Goal: Task Accomplishment & Management: Use online tool/utility

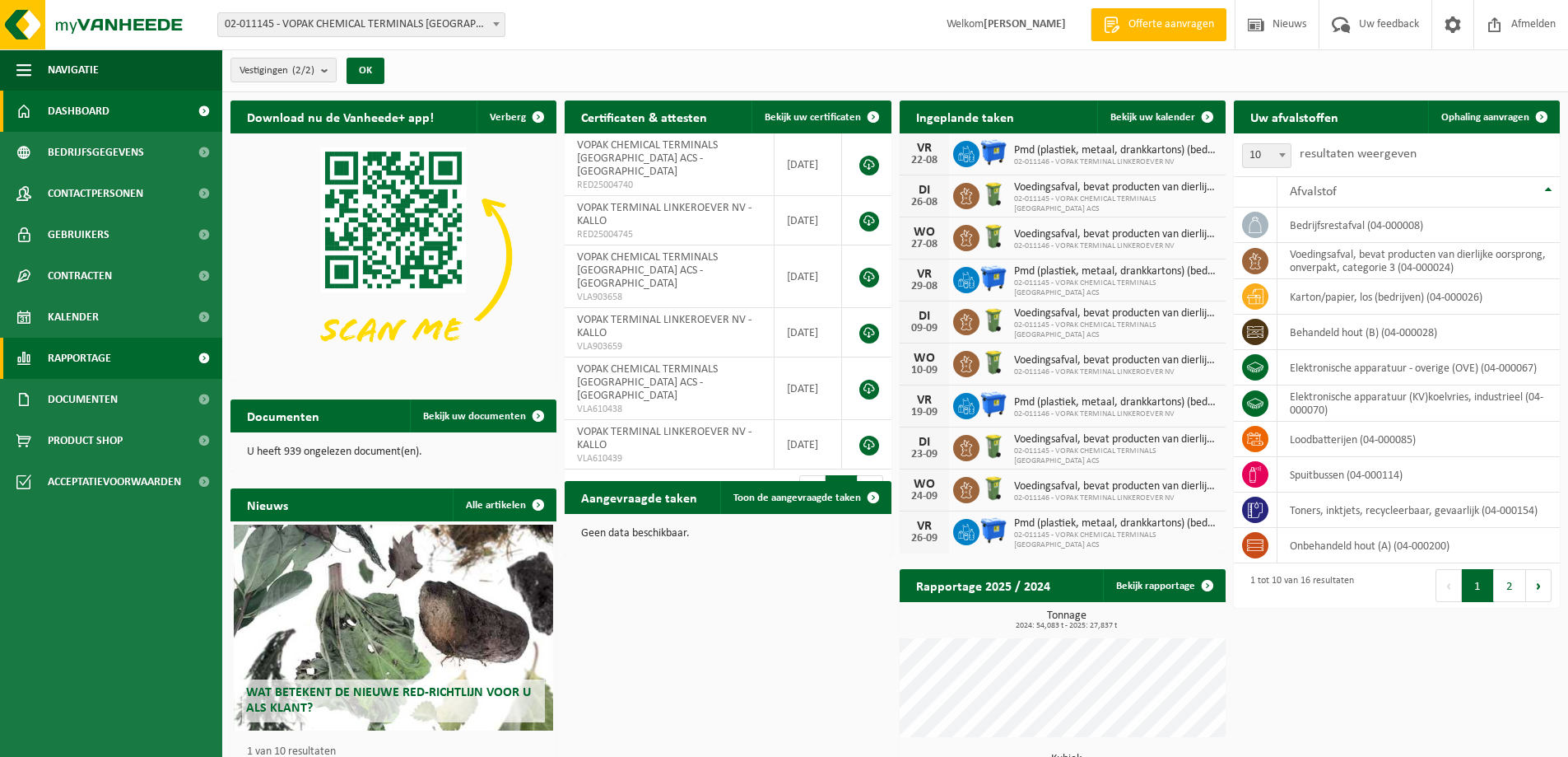
click at [79, 357] on span "Rapportage" at bounding box center [79, 358] width 63 height 41
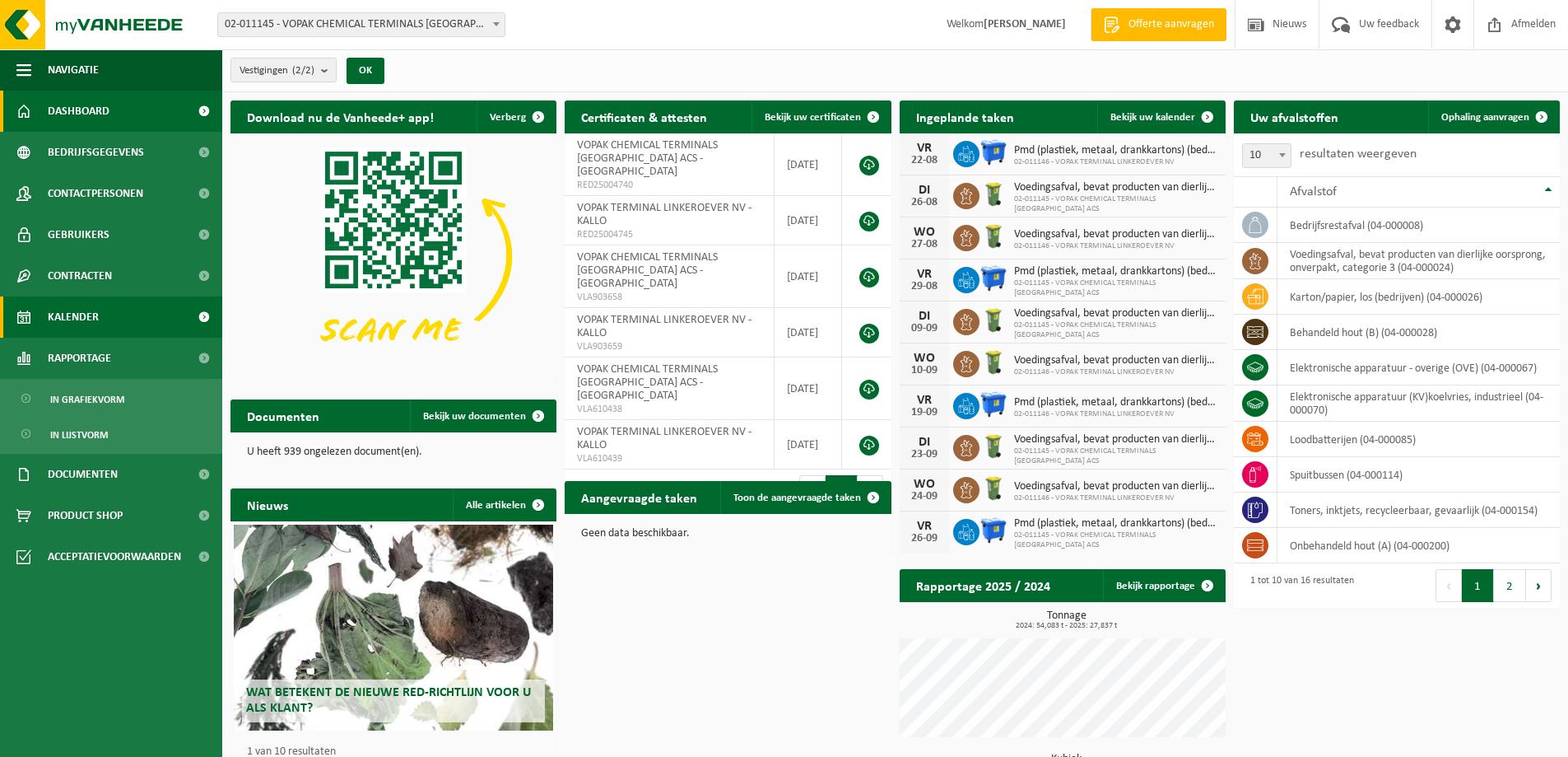
click at [82, 321] on span "Kalender" at bounding box center [73, 316] width 51 height 41
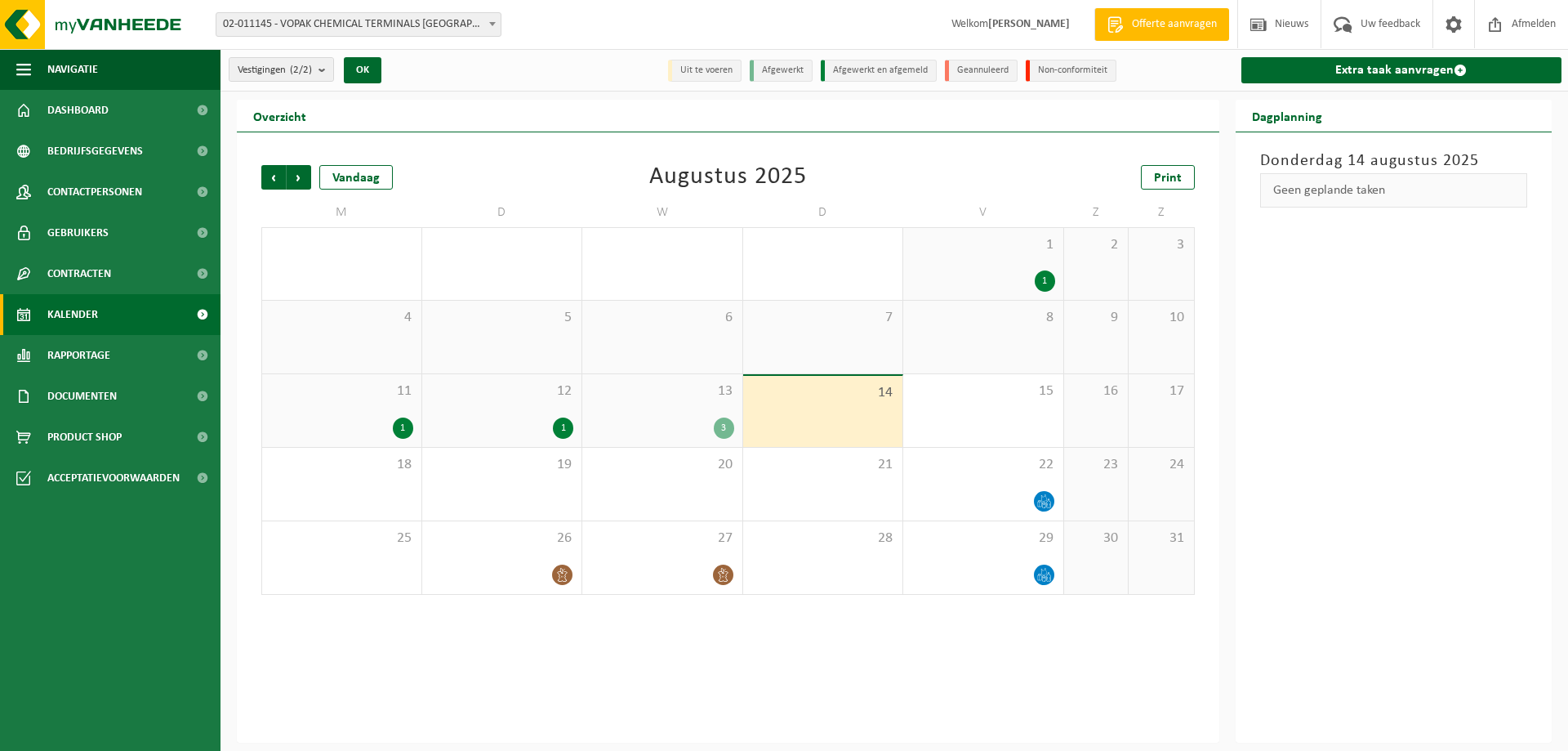
click at [674, 423] on div "3" at bounding box center [662, 428] width 143 height 21
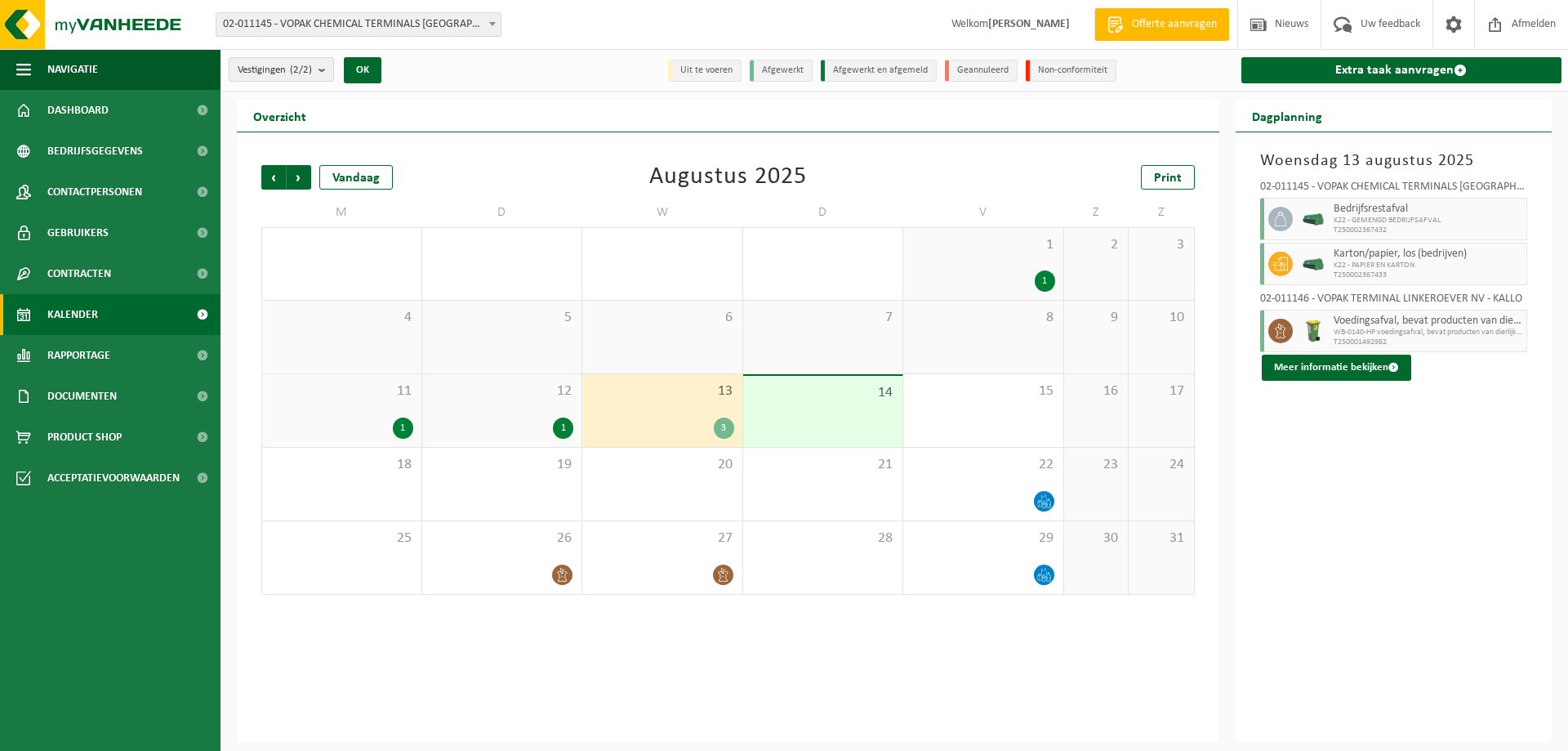
click at [502, 411] on div "12 1" at bounding box center [502, 410] width 160 height 73
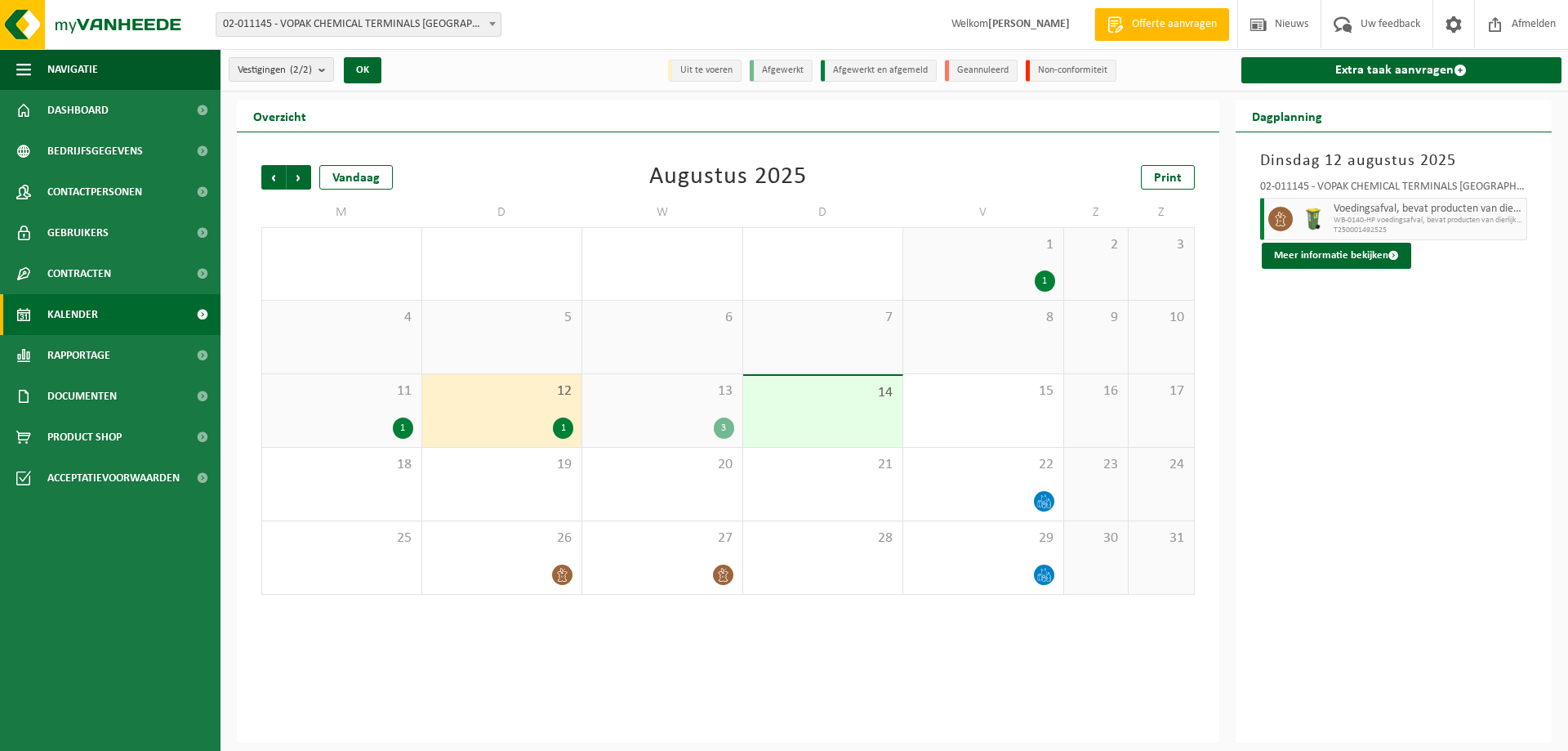
click at [364, 409] on div "11 1" at bounding box center [342, 410] width 159 height 73
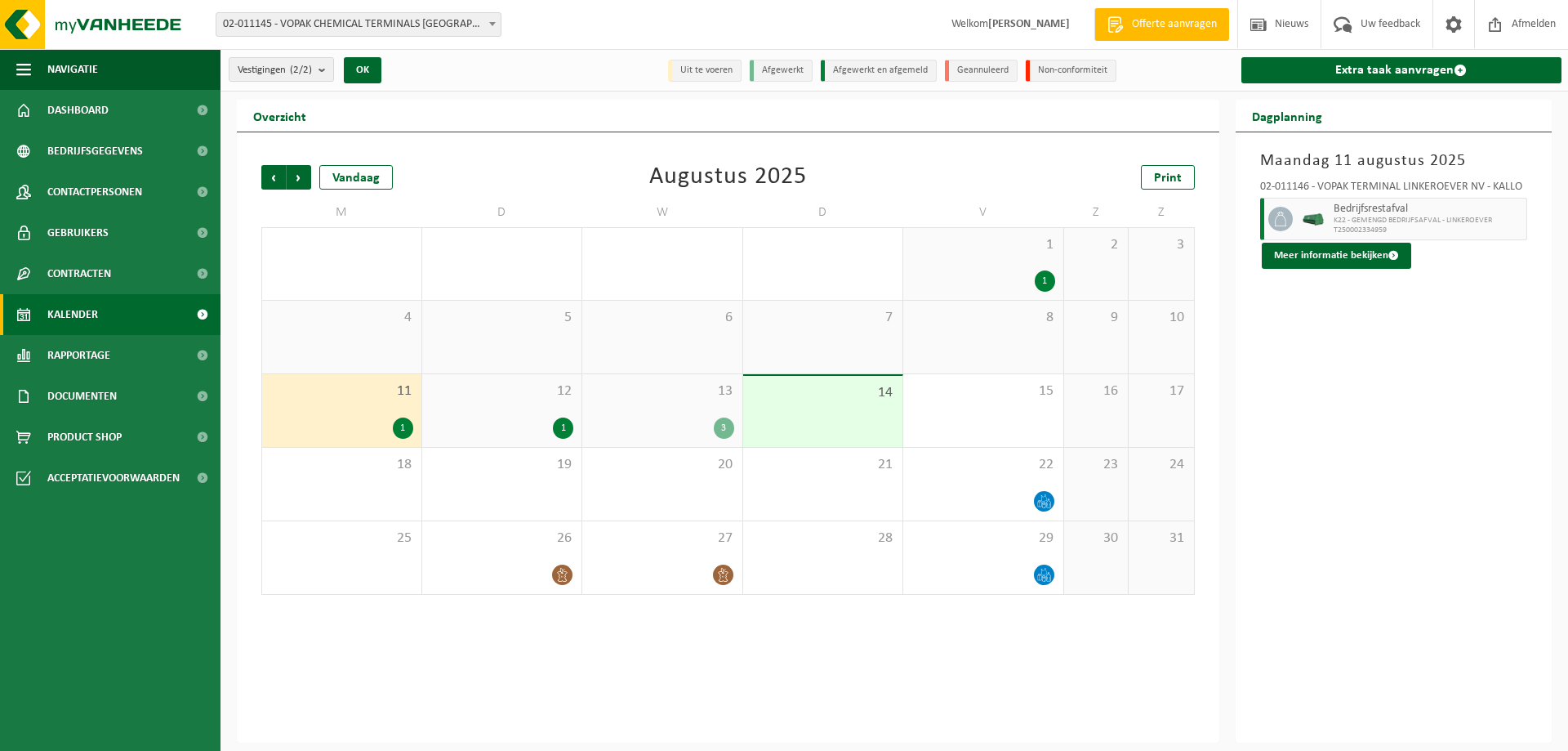
click at [662, 406] on div "13 3" at bounding box center [661, 410] width 160 height 73
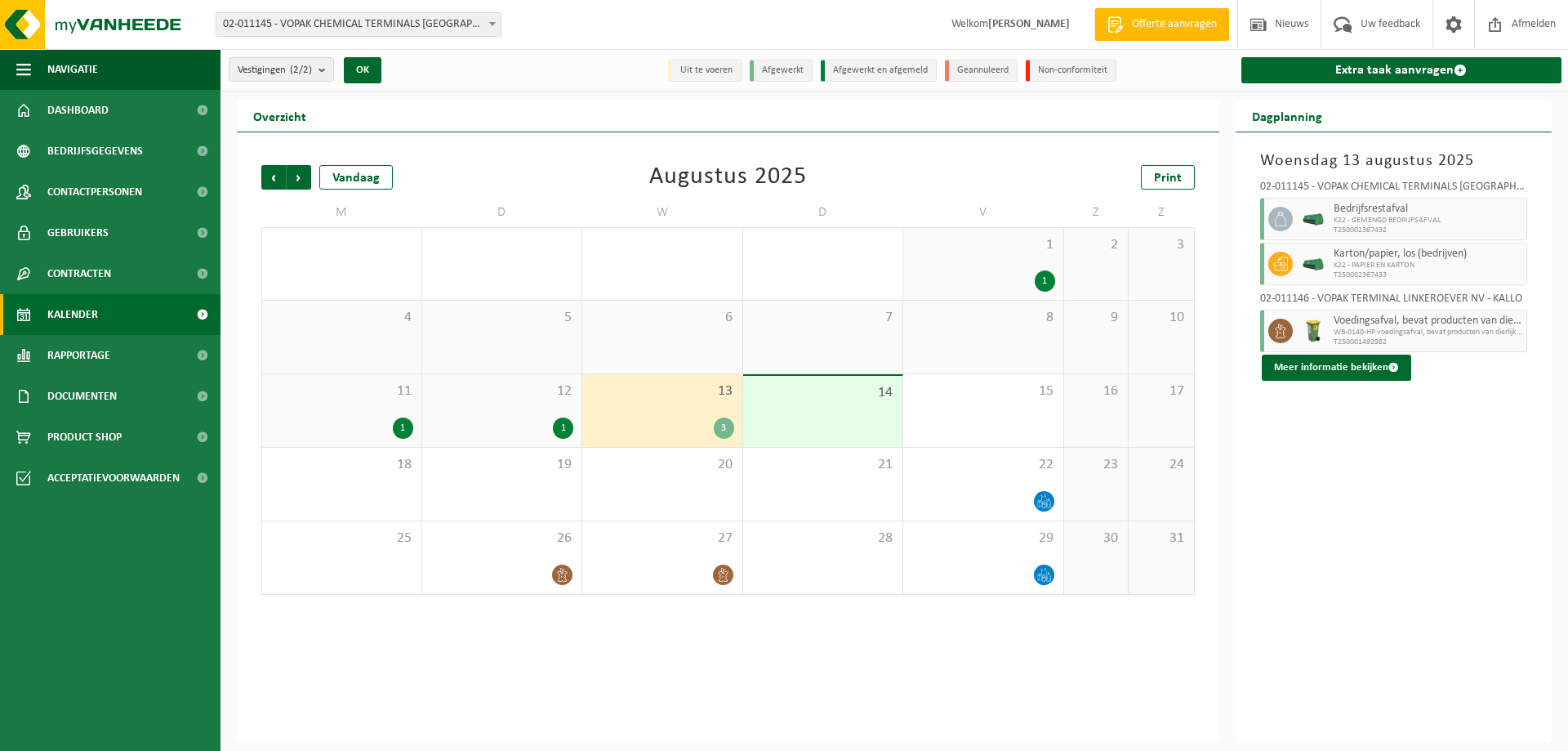
click at [692, 389] on span "13" at bounding box center [662, 391] width 143 height 18
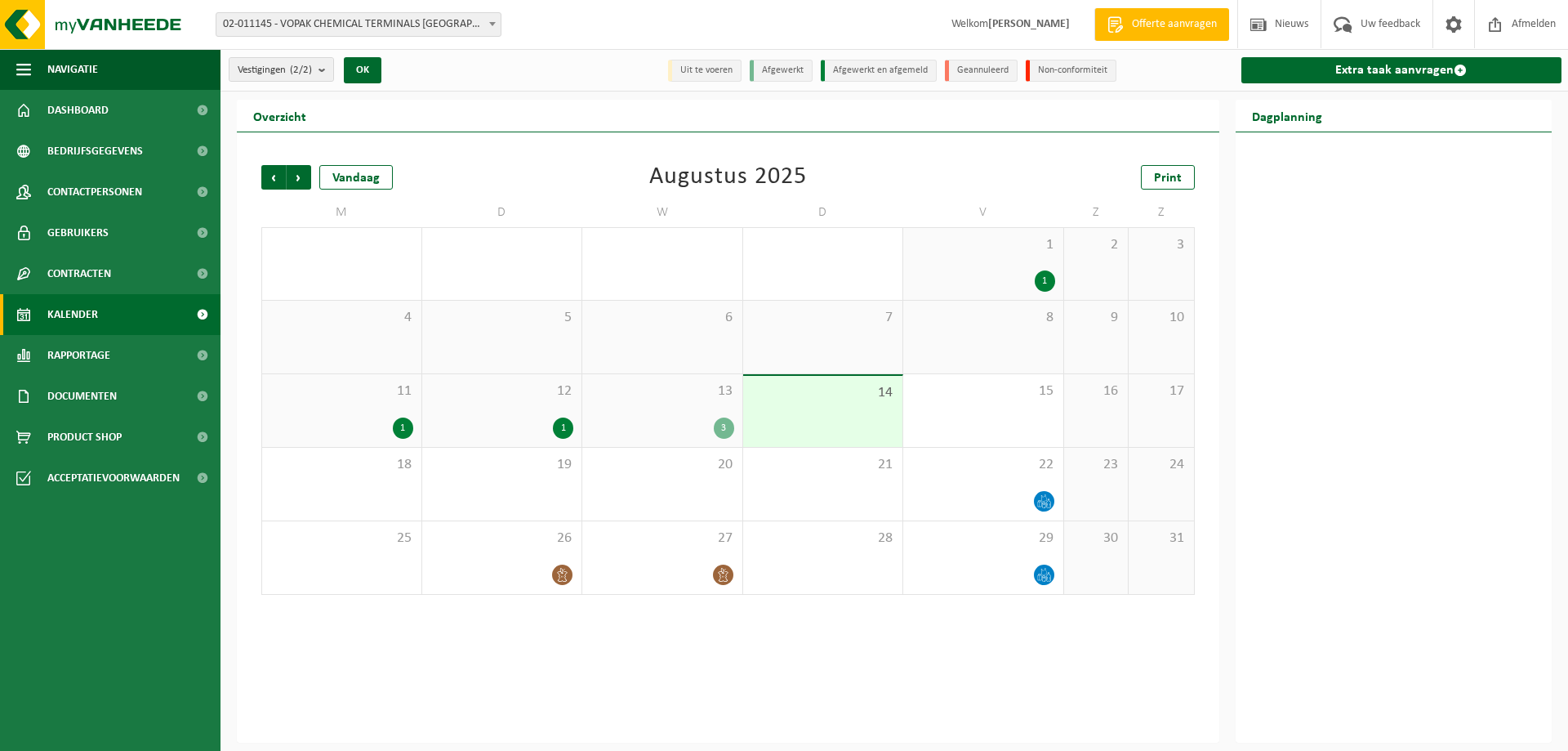
click at [673, 401] on div "13 3" at bounding box center [661, 410] width 160 height 73
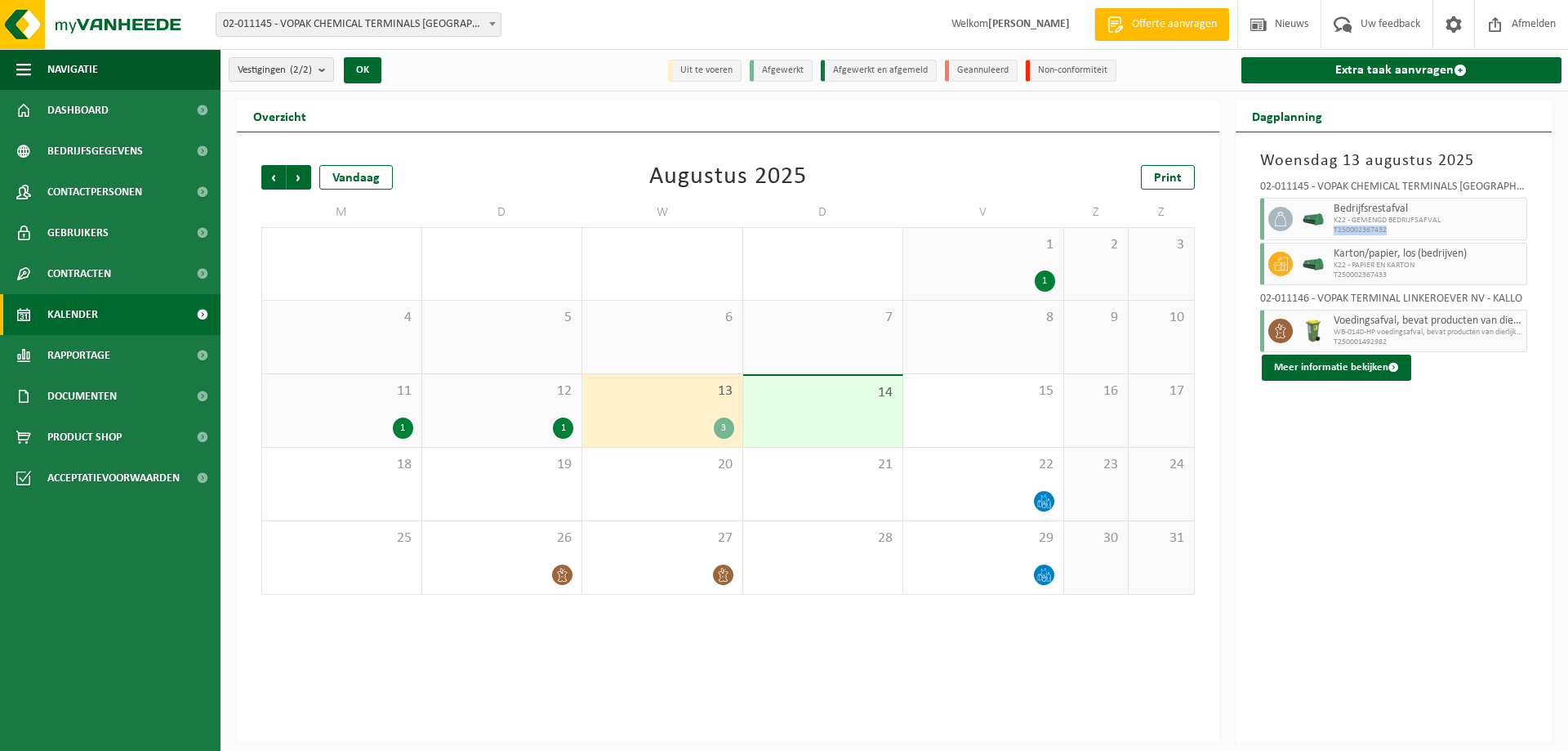
drag, startPoint x: 1396, startPoint y: 228, endPoint x: 1334, endPoint y: 228, distance: 62.0
click at [1334, 228] on span "T250002367432" at bounding box center [1429, 231] width 190 height 10
copy span "T250002367432"
drag, startPoint x: 1407, startPoint y: 276, endPoint x: 1332, endPoint y: 273, distance: 75.1
click at [1332, 273] on div "Karton/papier, los (bedrijven) K22 - PAPIER EN KARTON T250002367433" at bounding box center [1428, 264] width 199 height 43
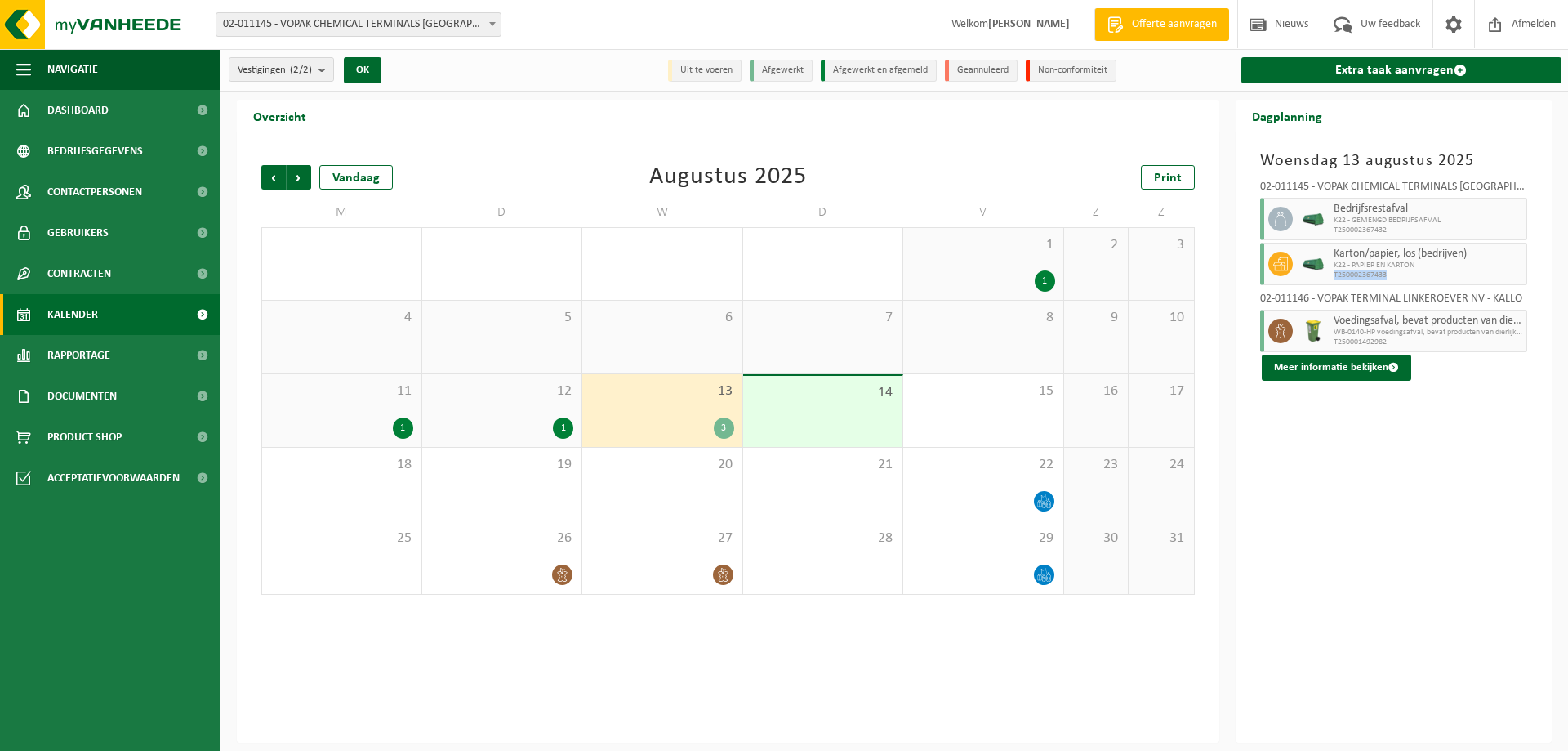
copy span "T250002367433"
click at [1017, 494] on div at bounding box center [983, 501] width 143 height 22
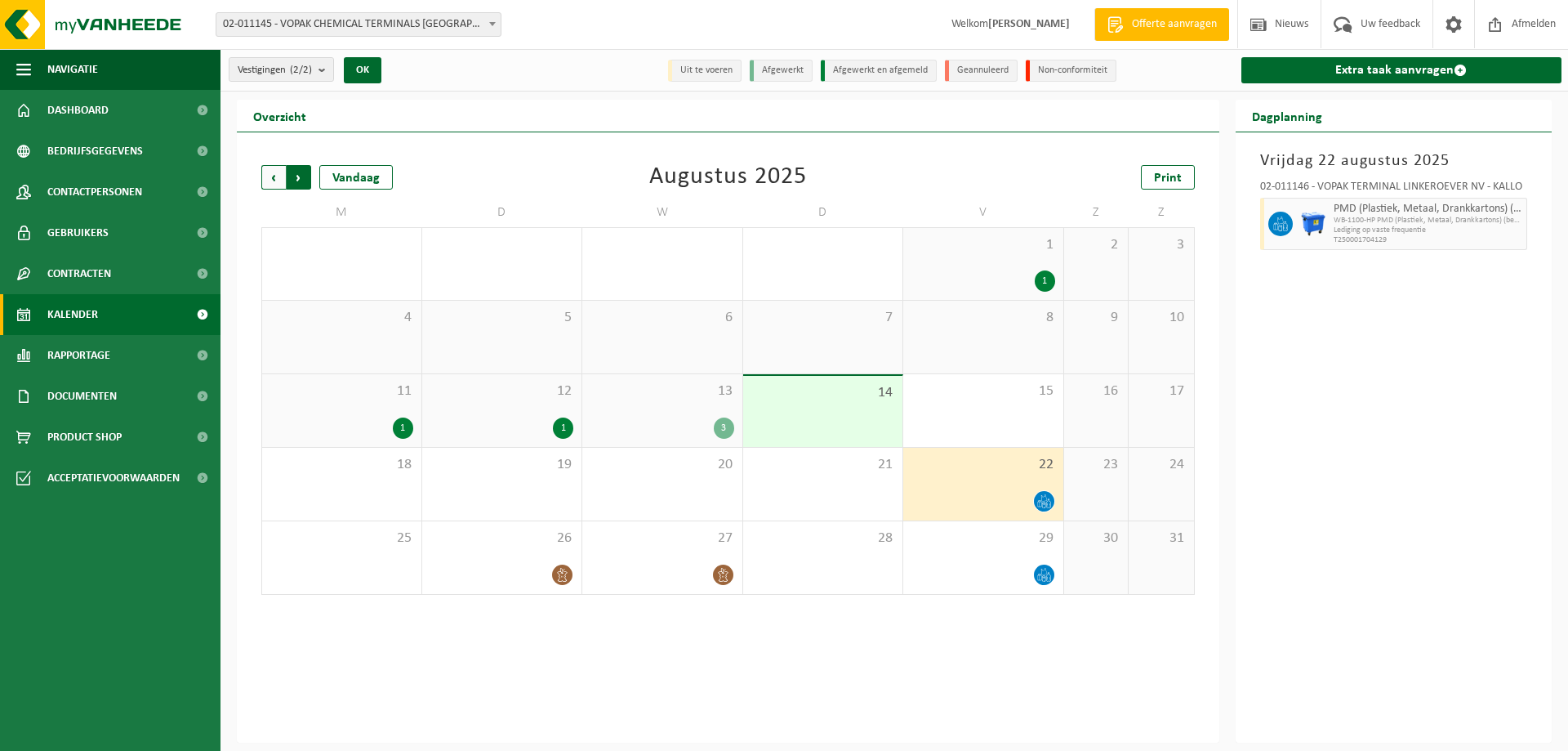
click at [262, 174] on span "Vorige" at bounding box center [273, 176] width 24 height 24
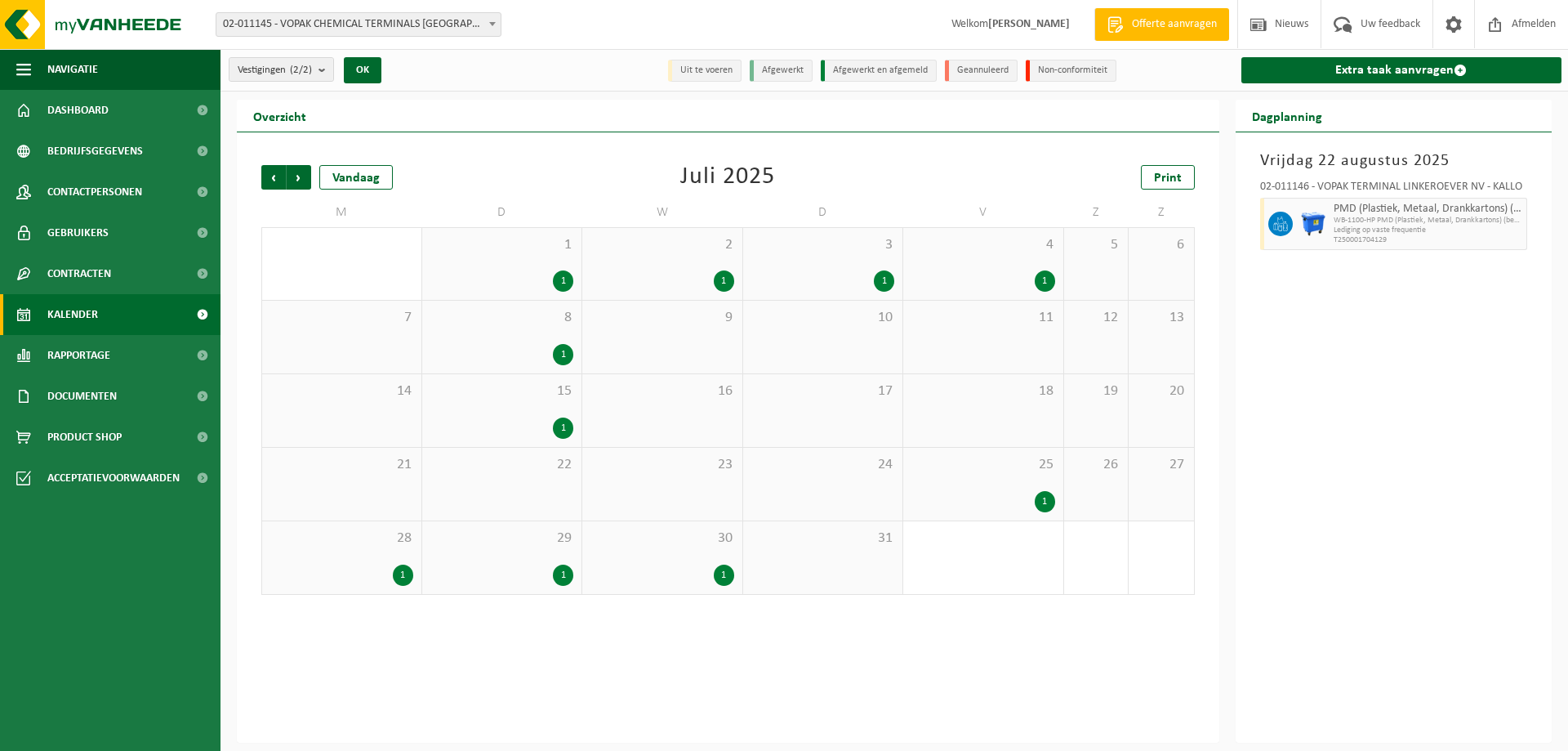
click at [1008, 503] on div "1" at bounding box center [983, 502] width 143 height 21
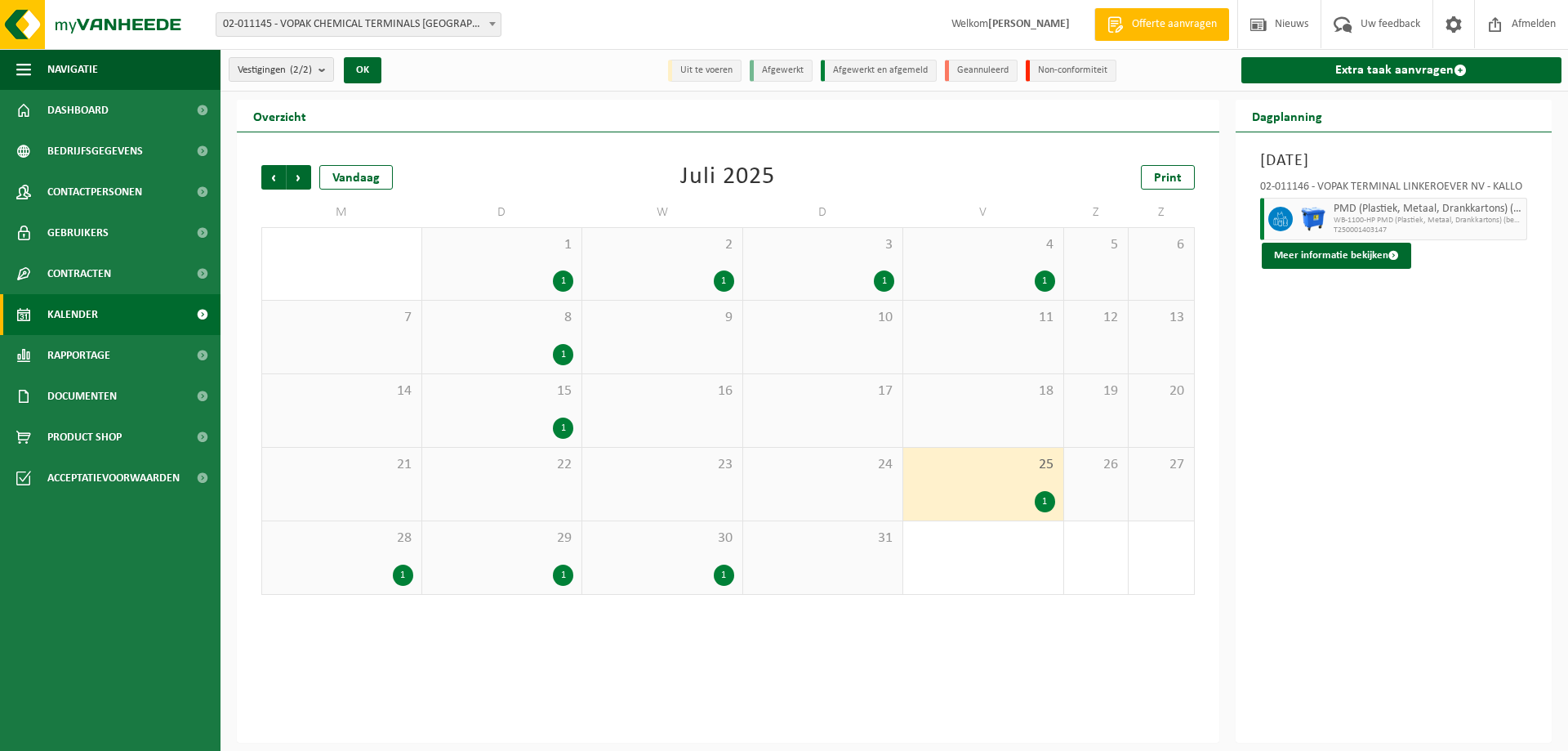
click at [1002, 263] on div "4 1" at bounding box center [982, 264] width 160 height 72
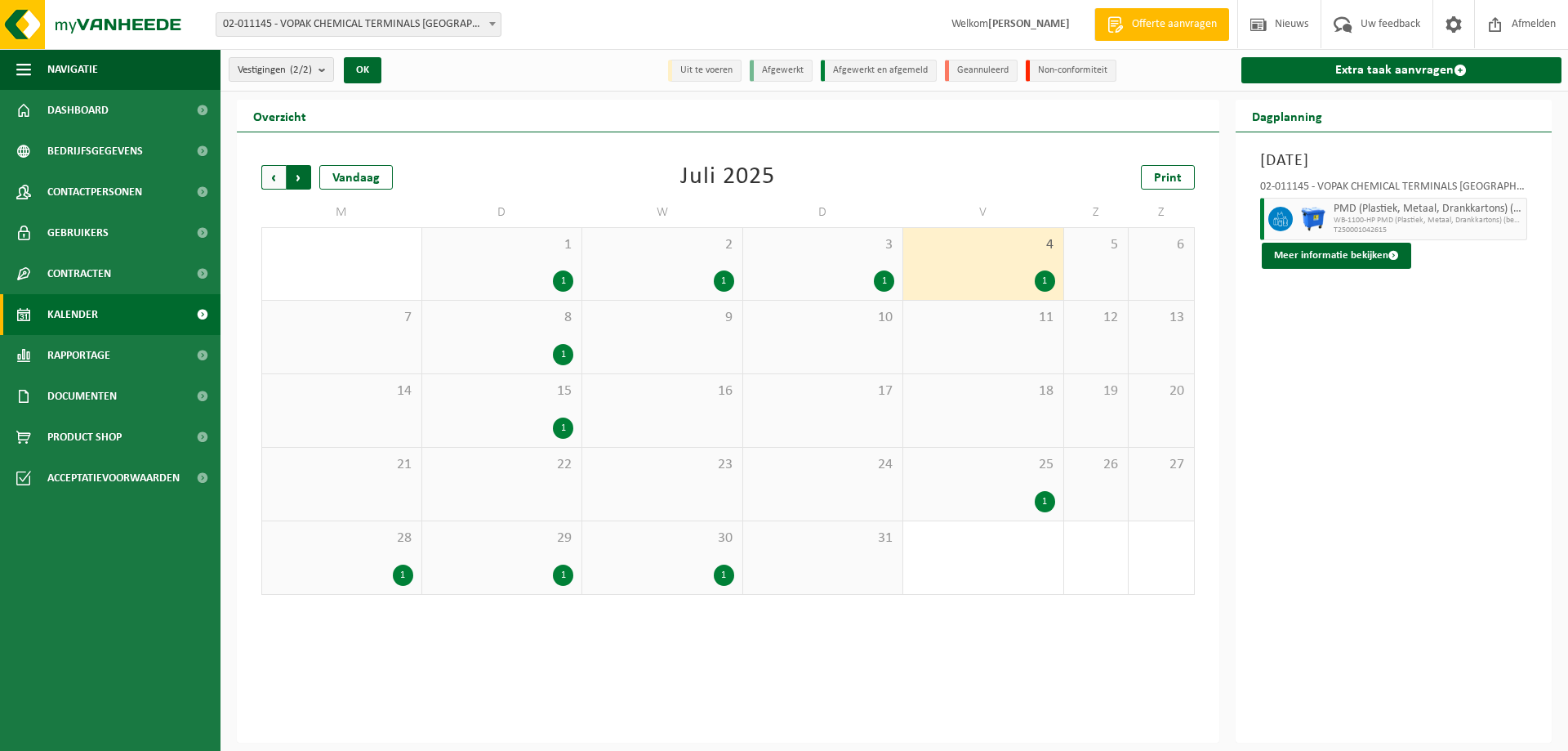
click at [278, 180] on span "Vorige" at bounding box center [273, 176] width 24 height 24
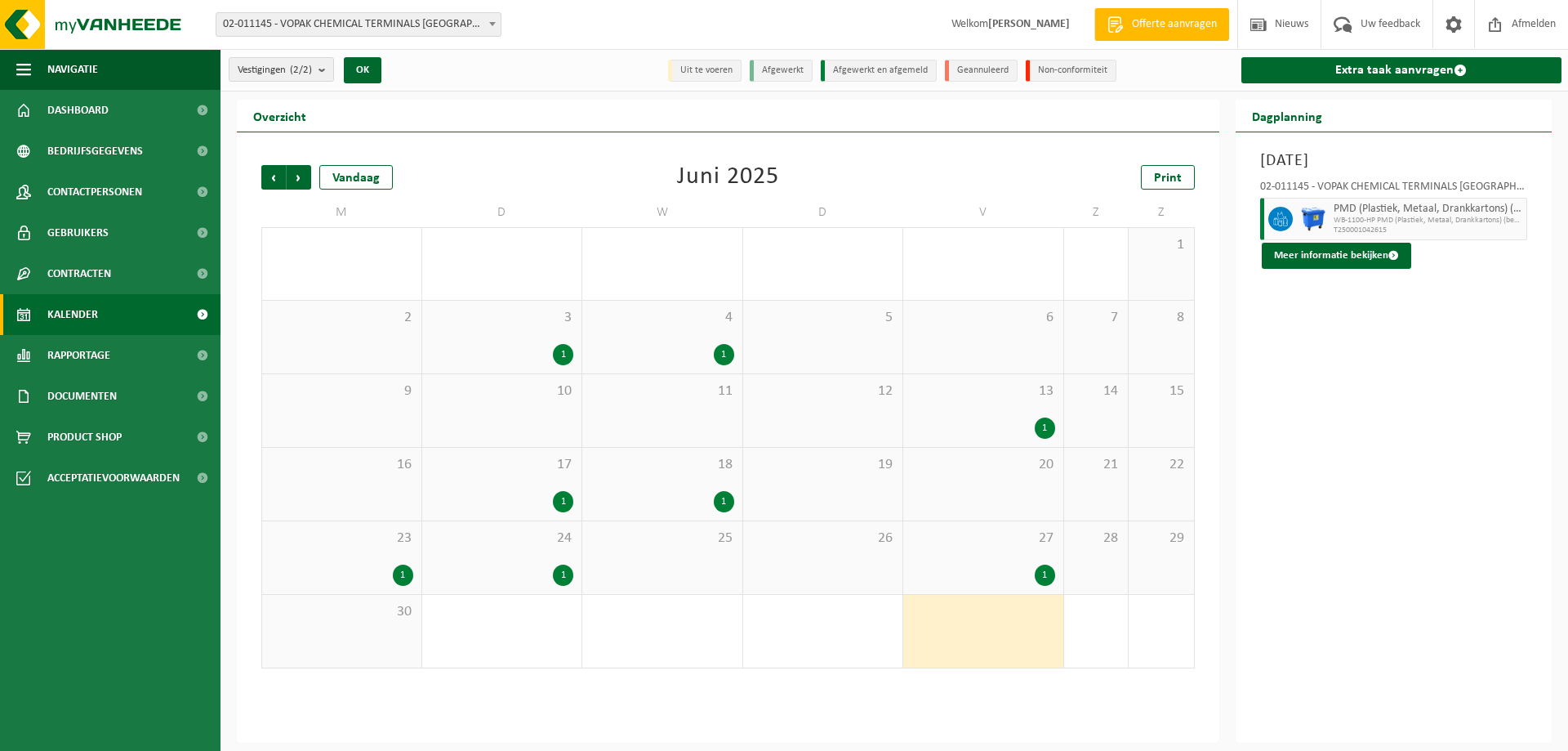
click at [968, 571] on div "1" at bounding box center [983, 576] width 143 height 21
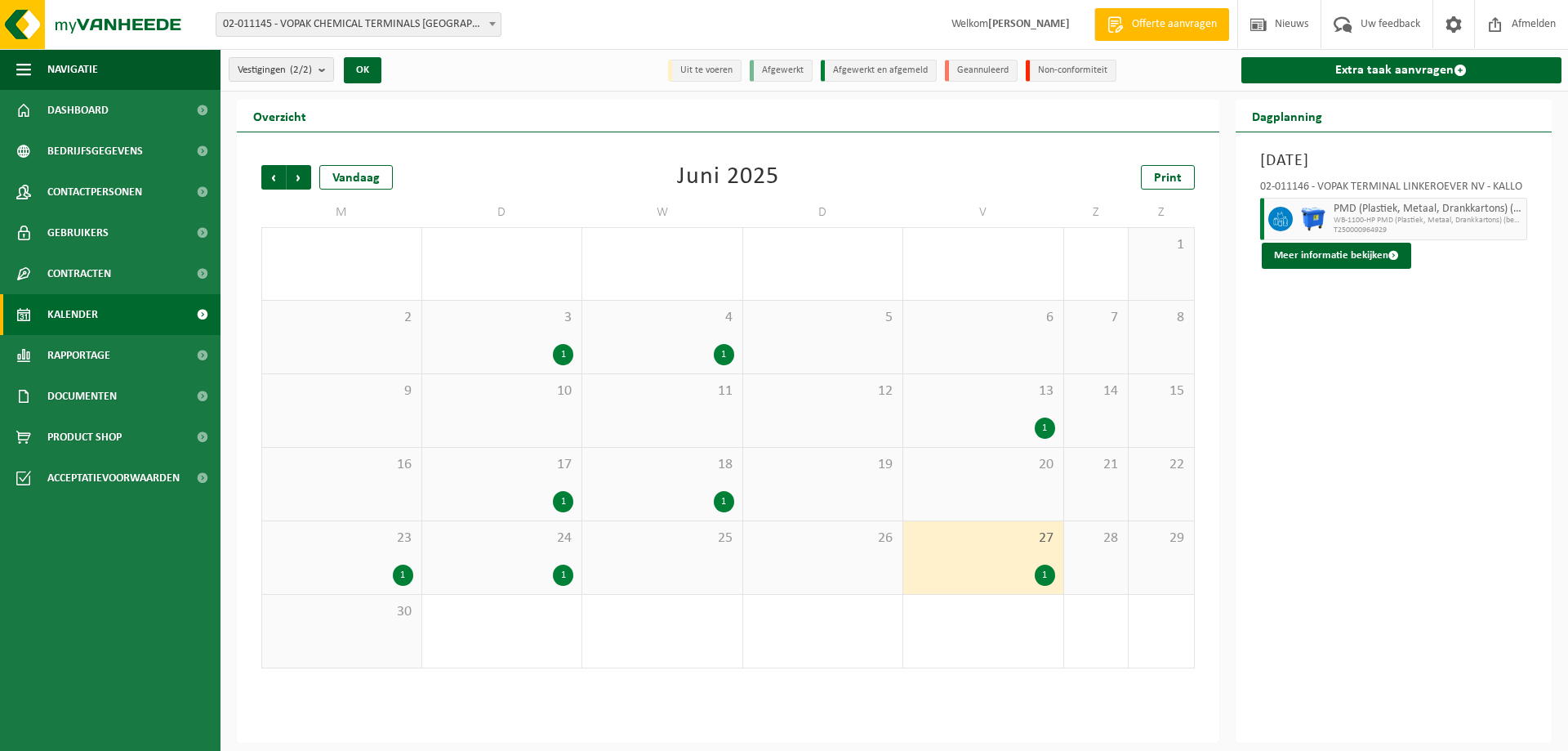
click at [989, 398] on span "13" at bounding box center [983, 391] width 143 height 18
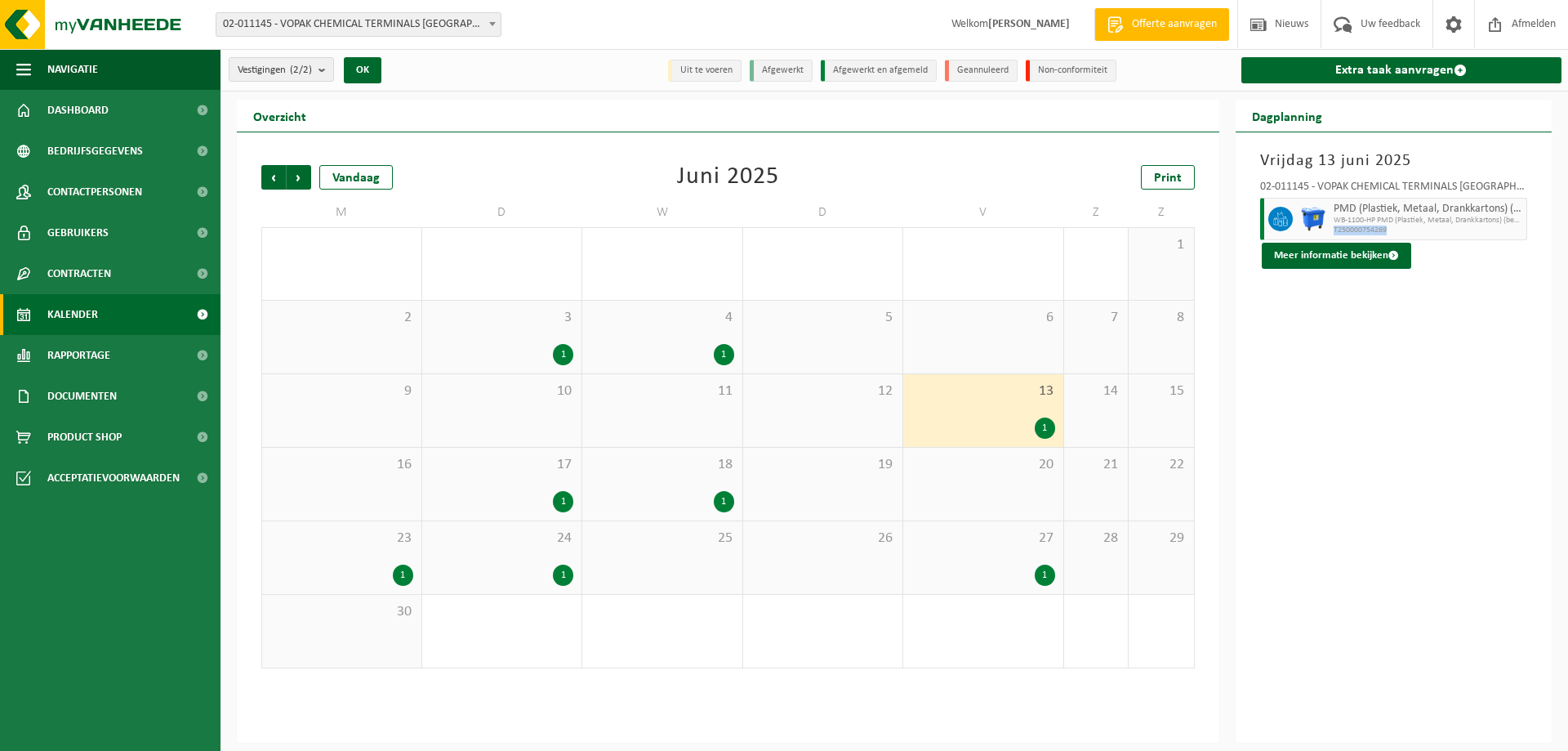
drag, startPoint x: 1393, startPoint y: 235, endPoint x: 1333, endPoint y: 230, distance: 60.2
click at [1333, 230] on div "PMD (Plastiek, Metaal, Drankkartons) (bedrijven) WB-1100-HP PMD (Plastiek, Meta…" at bounding box center [1428, 219] width 199 height 43
copy span "T250000754269"
click at [300, 181] on span "Volgende" at bounding box center [298, 176] width 24 height 24
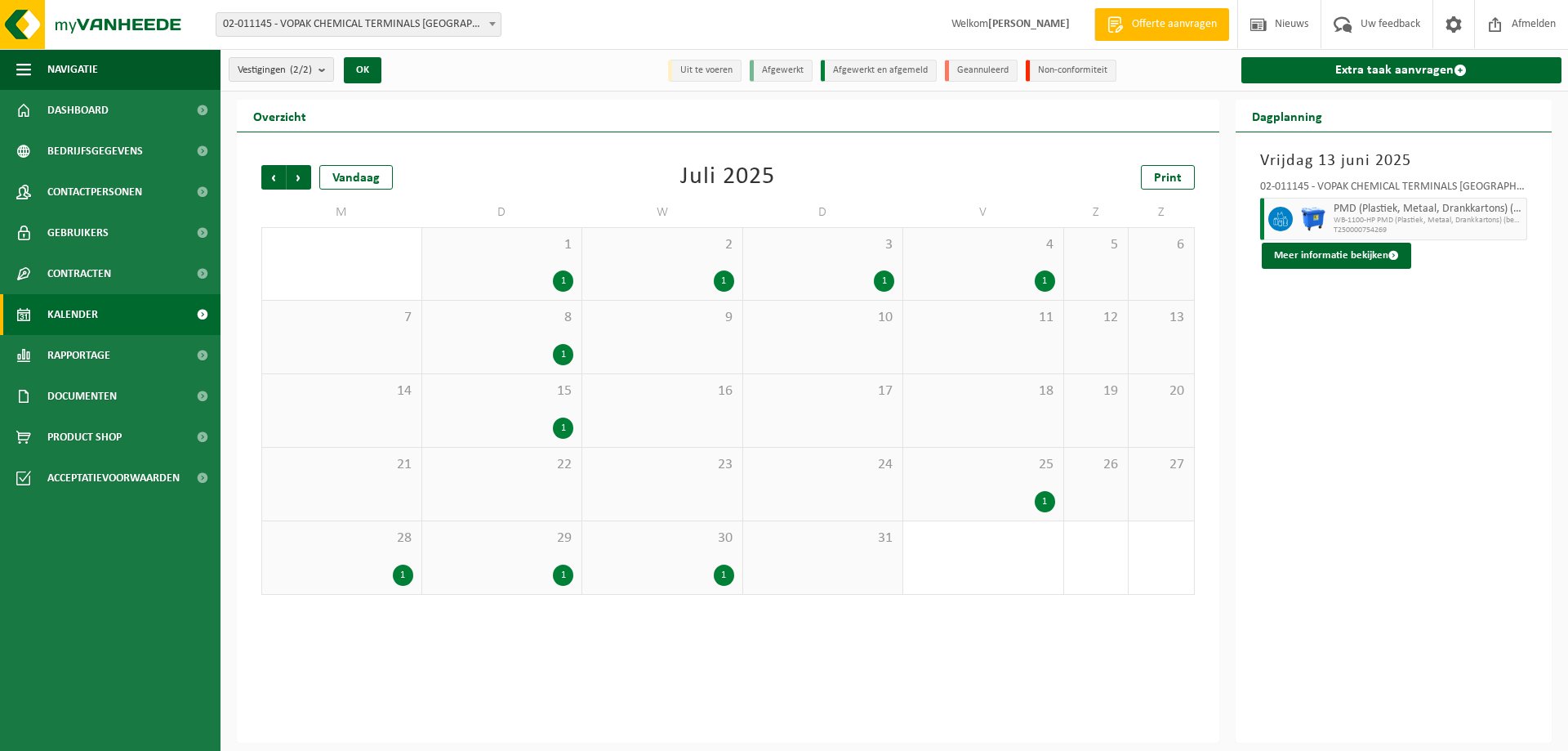
click at [996, 495] on div "1" at bounding box center [983, 502] width 143 height 21
click at [1004, 247] on span "4" at bounding box center [983, 245] width 143 height 18
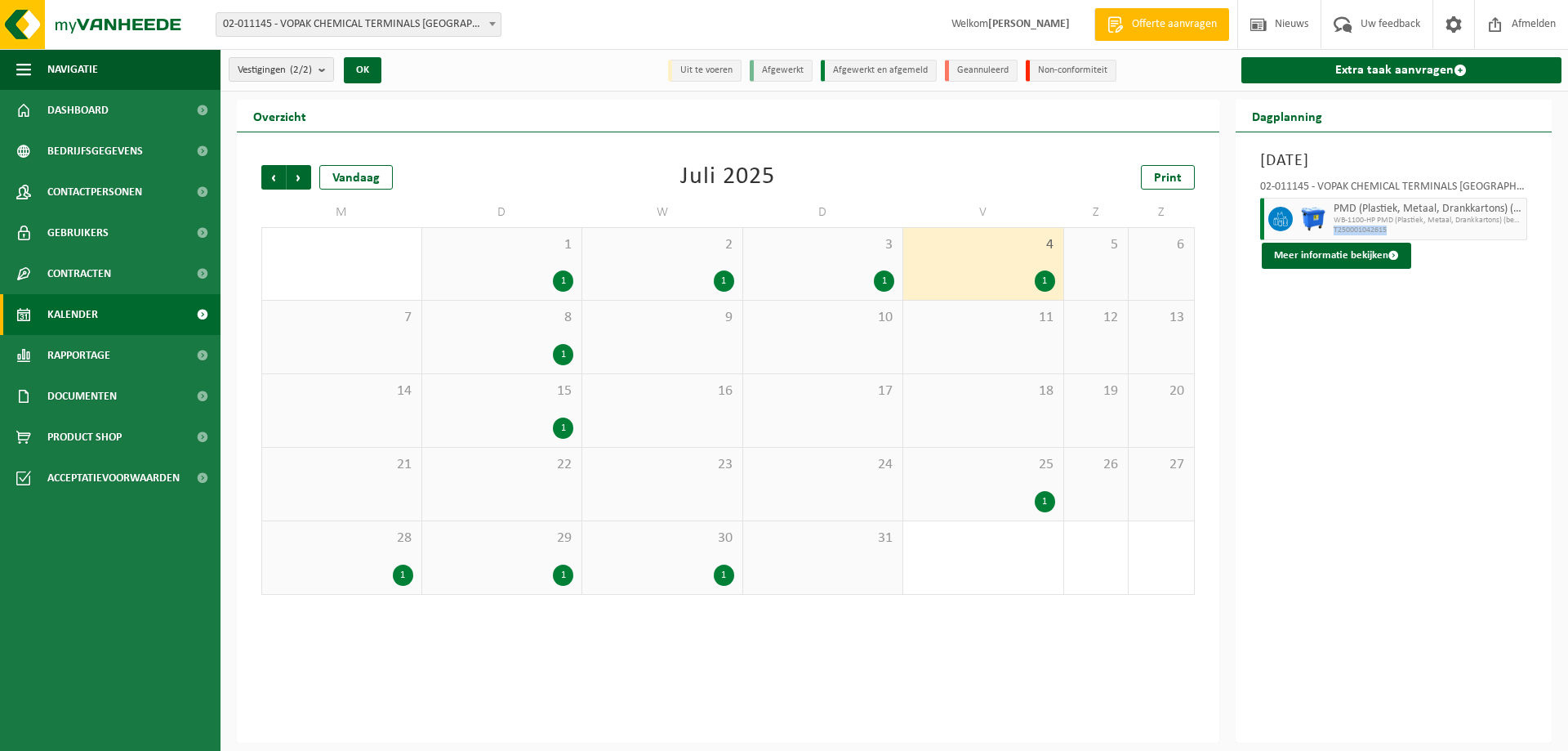
drag, startPoint x: 1393, startPoint y: 236, endPoint x: 1332, endPoint y: 227, distance: 61.7
click at [1332, 227] on div "PMD (Plastiek, Metaal, Drankkartons) (bedrijven) WB-1100-HP PMD (Plastiek, Meta…" at bounding box center [1428, 219] width 199 height 43
copy span "T250001042615"
click at [282, 176] on span "Vorige" at bounding box center [273, 176] width 24 height 24
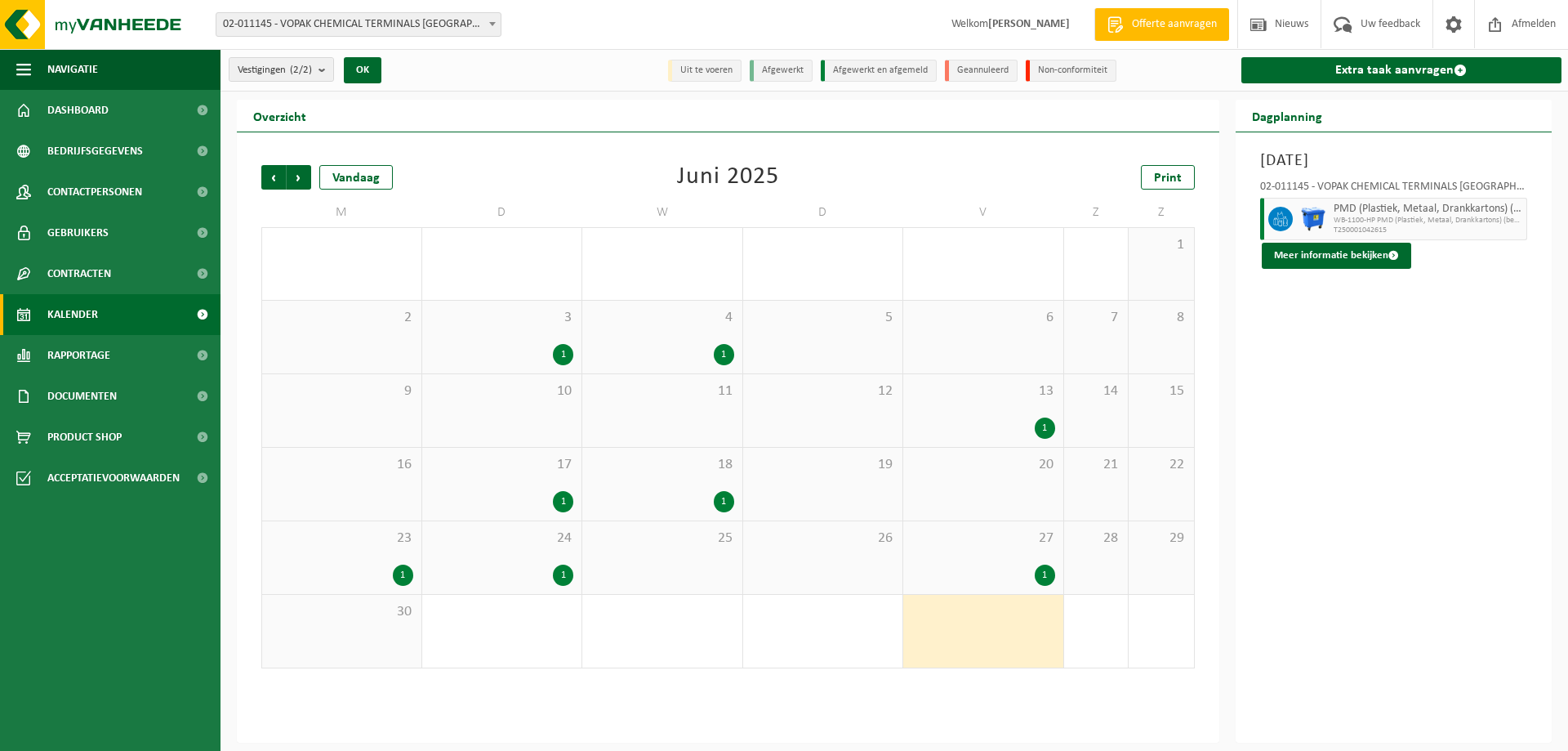
click at [282, 176] on span "Vorige" at bounding box center [273, 176] width 24 height 24
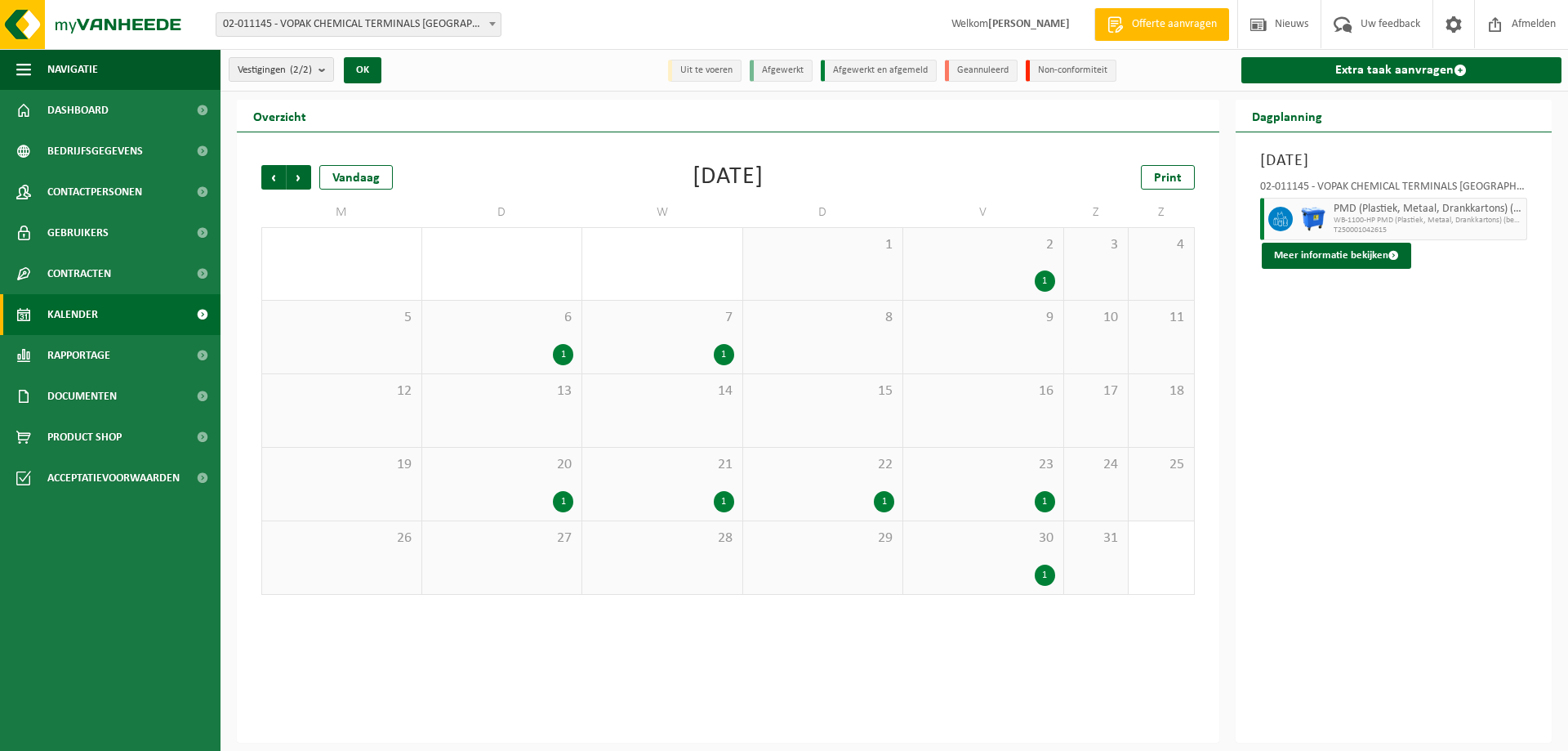
click at [1011, 263] on div "2 1" at bounding box center [982, 264] width 160 height 72
click at [997, 487] on div "23 1" at bounding box center [982, 484] width 160 height 73
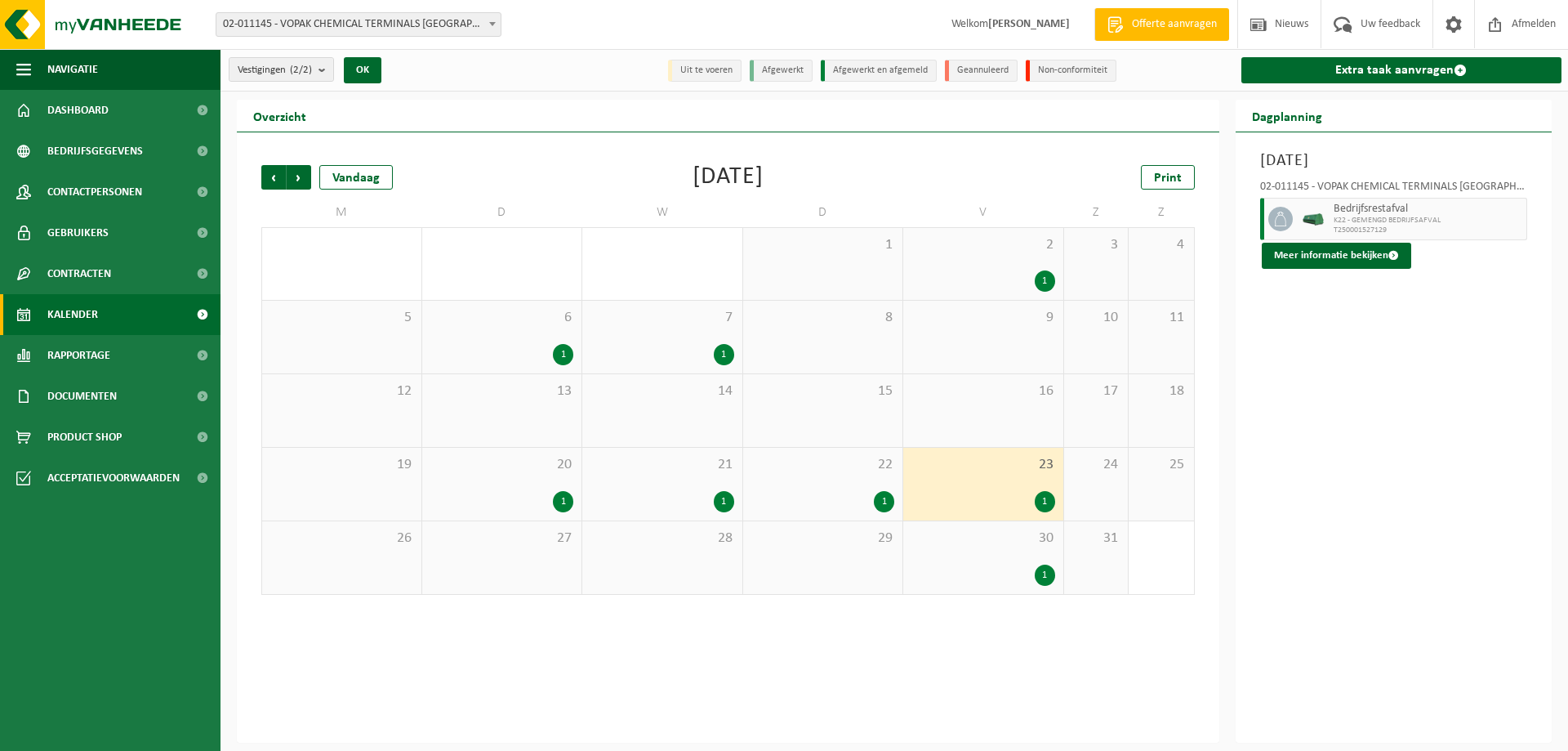
click at [1017, 596] on div "Vorige Volgende Vandaag Mei 2025 Print M D W D V Z Z 28 29 30 1 2 1 3 4 5 6 1 7…" at bounding box center [727, 379] width 949 height 462
click at [1002, 565] on div "1" at bounding box center [983, 576] width 143 height 21
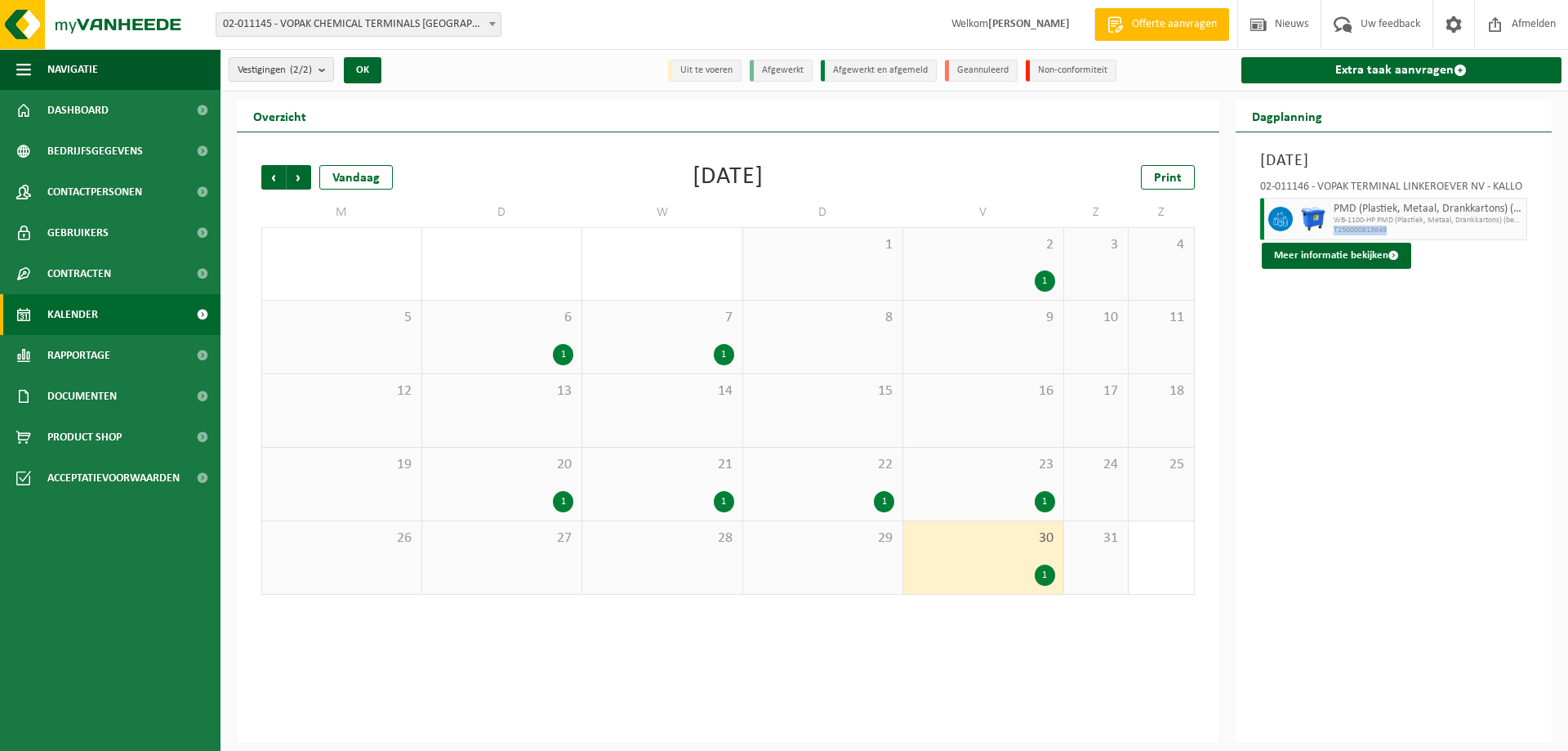
drag, startPoint x: 1420, startPoint y: 232, endPoint x: 1329, endPoint y: 232, distance: 91.0
click at [1329, 232] on div "PMD (Plastiek, Metaal, Drankkartons) (bedrijven) WB-1100-HP PMD (Plastiek, Meta…" at bounding box center [1428, 219] width 199 height 43
copy span "T250000813649"
click at [990, 461] on span "23" at bounding box center [983, 464] width 143 height 18
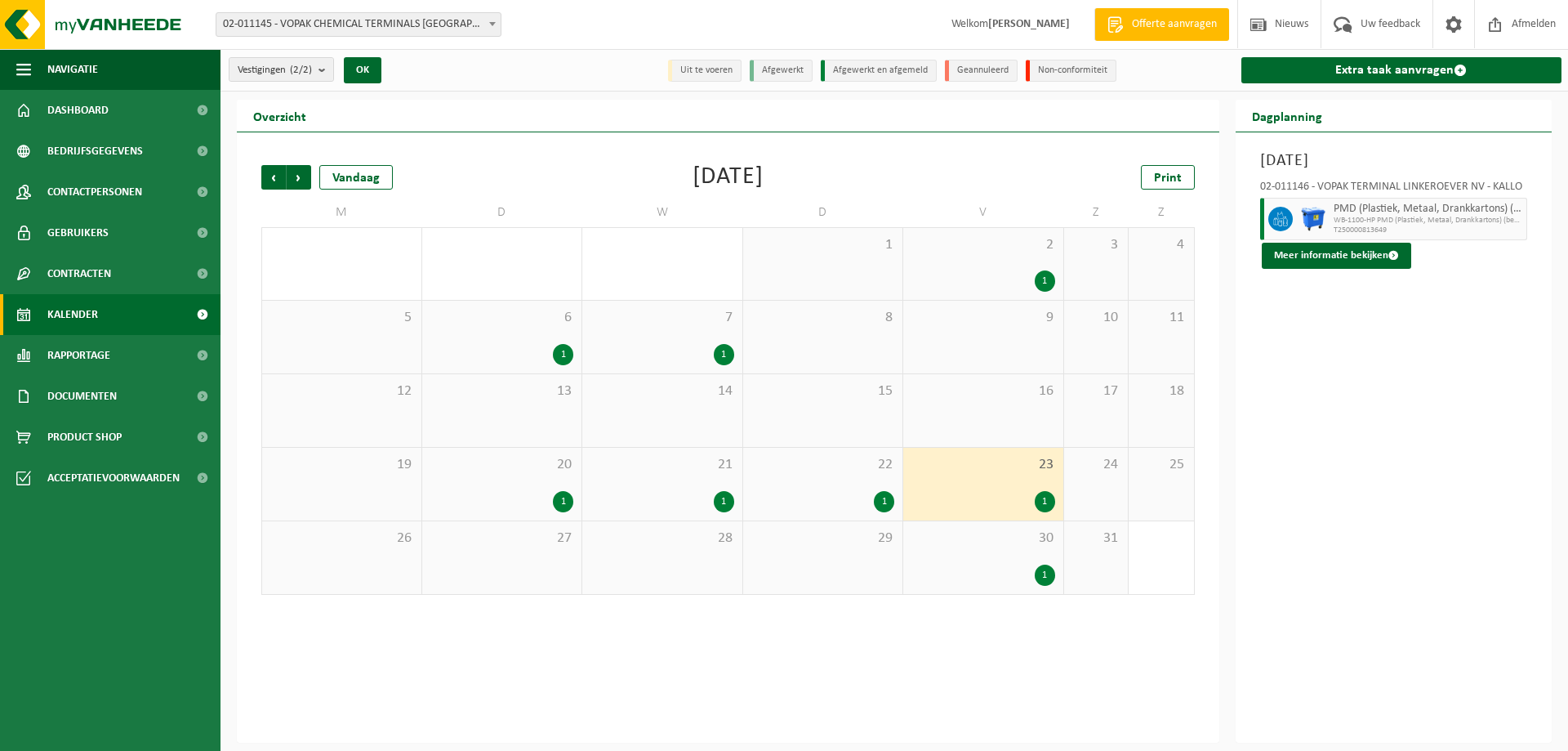
click at [850, 495] on div "1" at bounding box center [823, 502] width 143 height 21
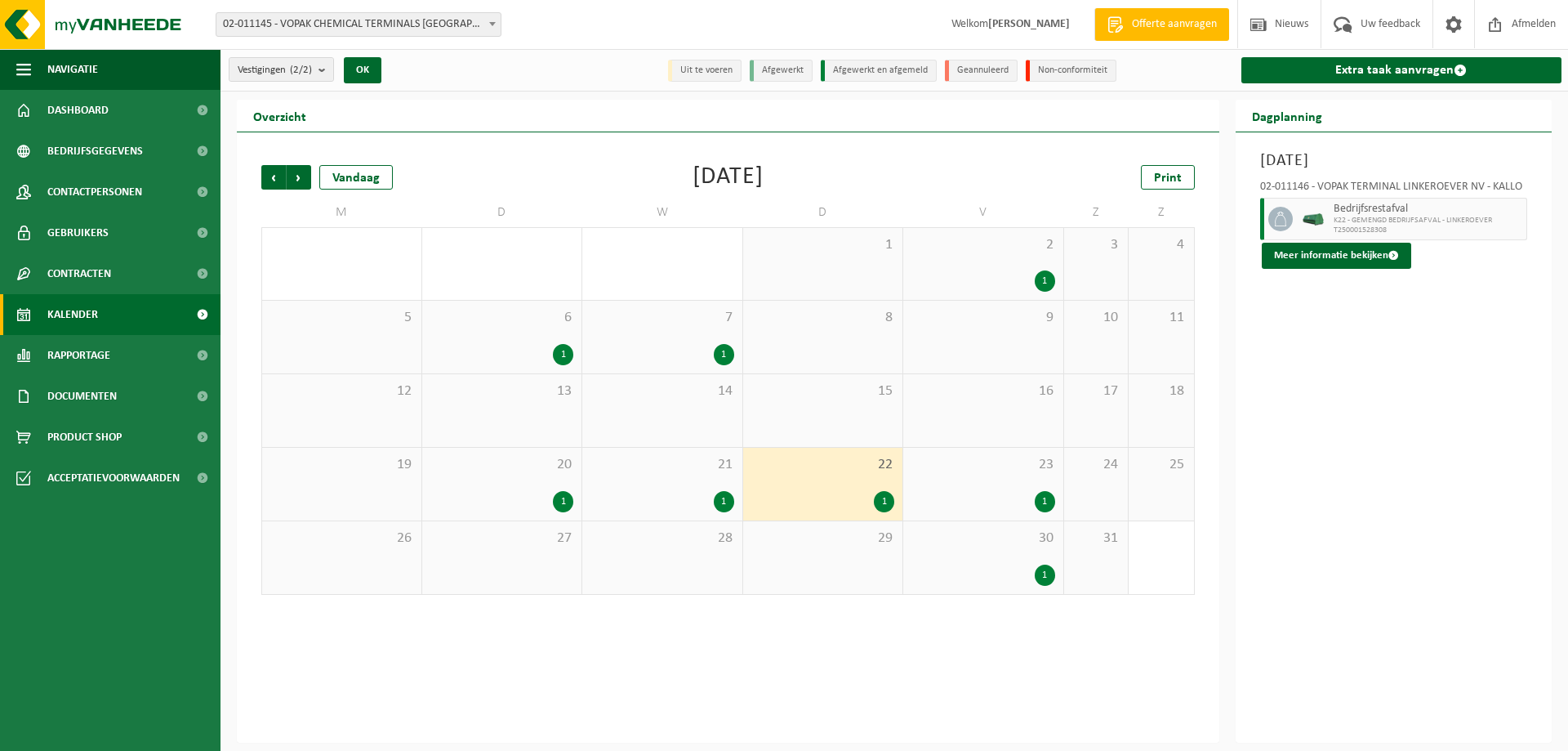
click at [659, 509] on div "1" at bounding box center [662, 502] width 143 height 21
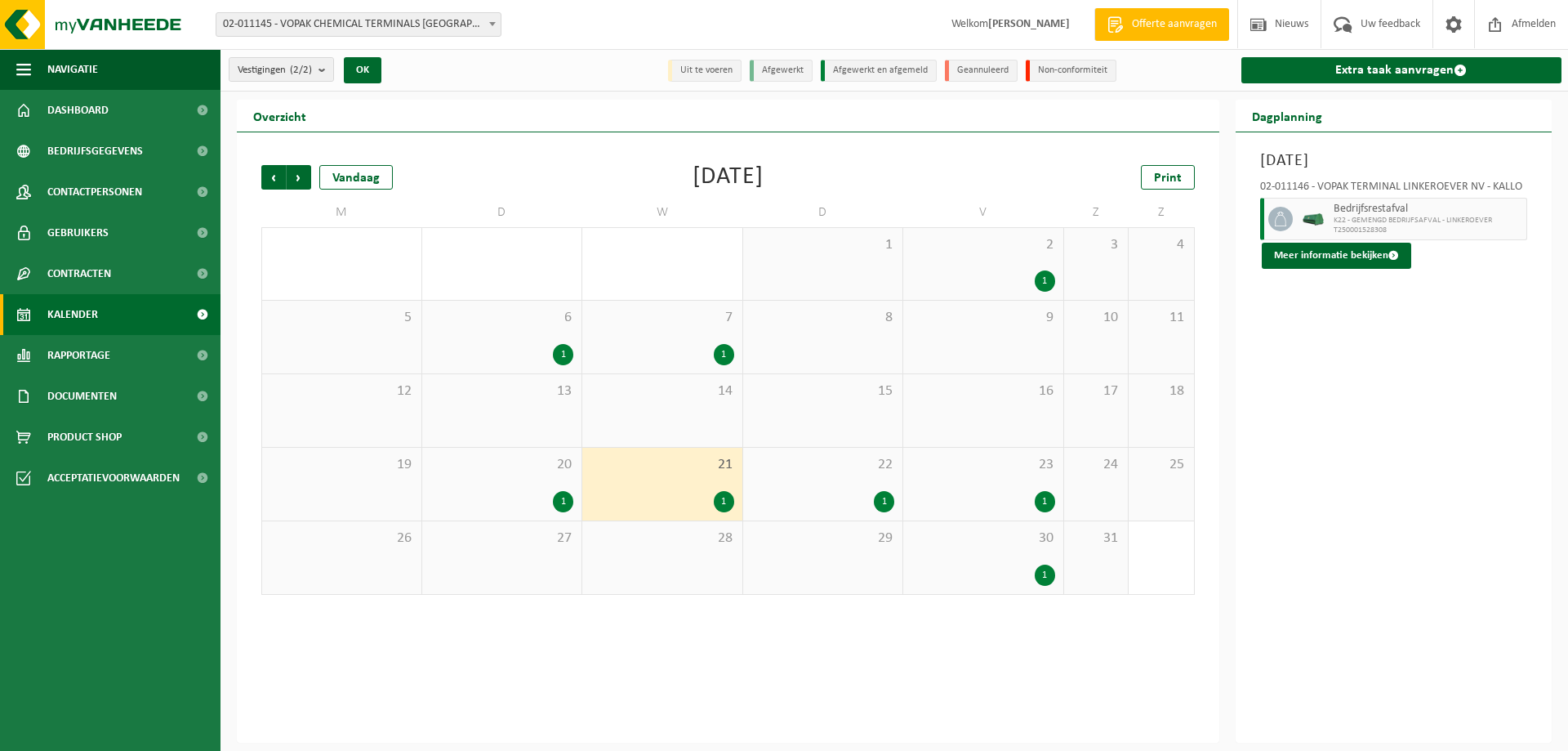
click at [524, 477] on div "20 1" at bounding box center [502, 484] width 160 height 73
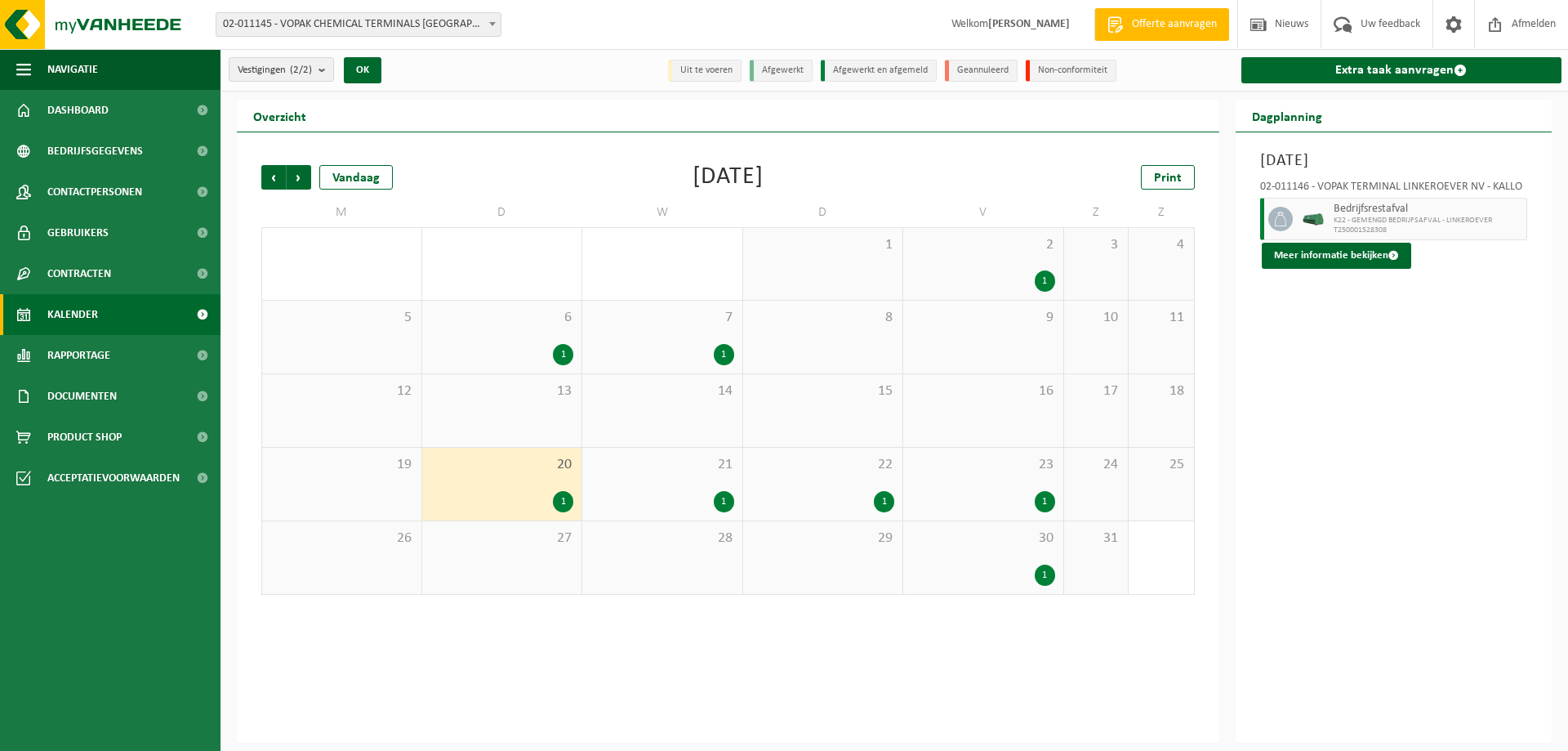
click at [491, 347] on div "1" at bounding box center [502, 355] width 143 height 21
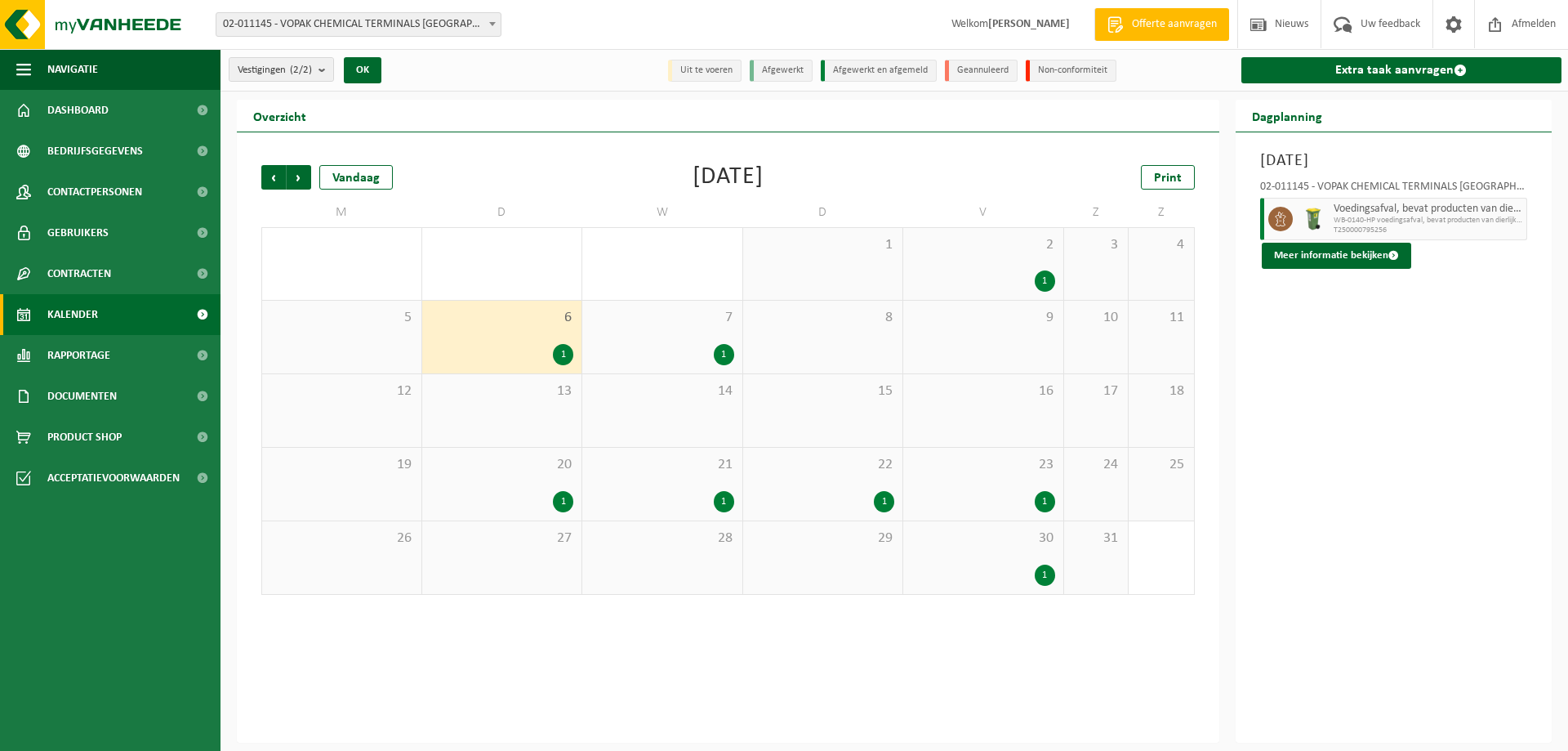
click at [641, 335] on div "7 1" at bounding box center [661, 336] width 160 height 73
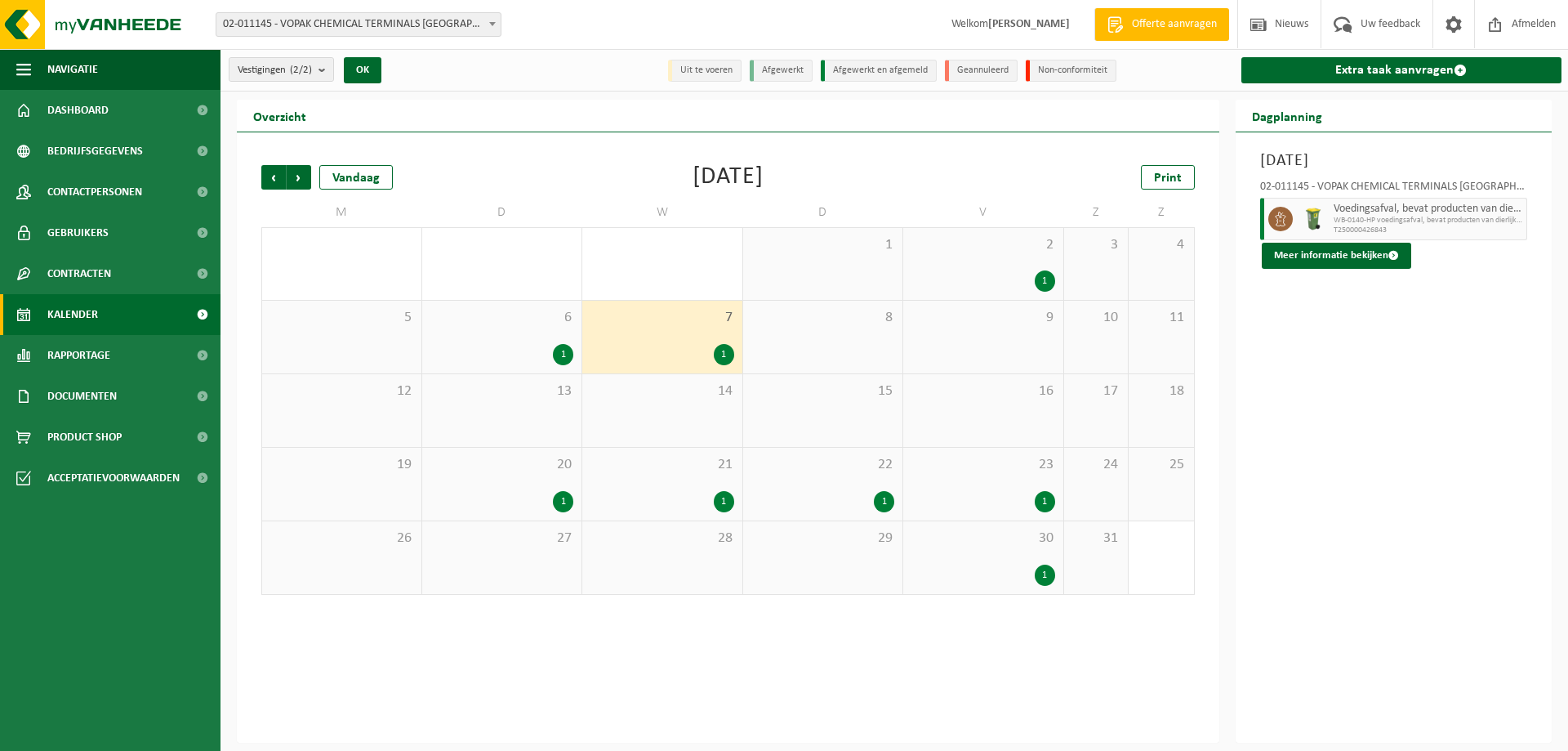
click at [832, 504] on div "1" at bounding box center [823, 502] width 143 height 21
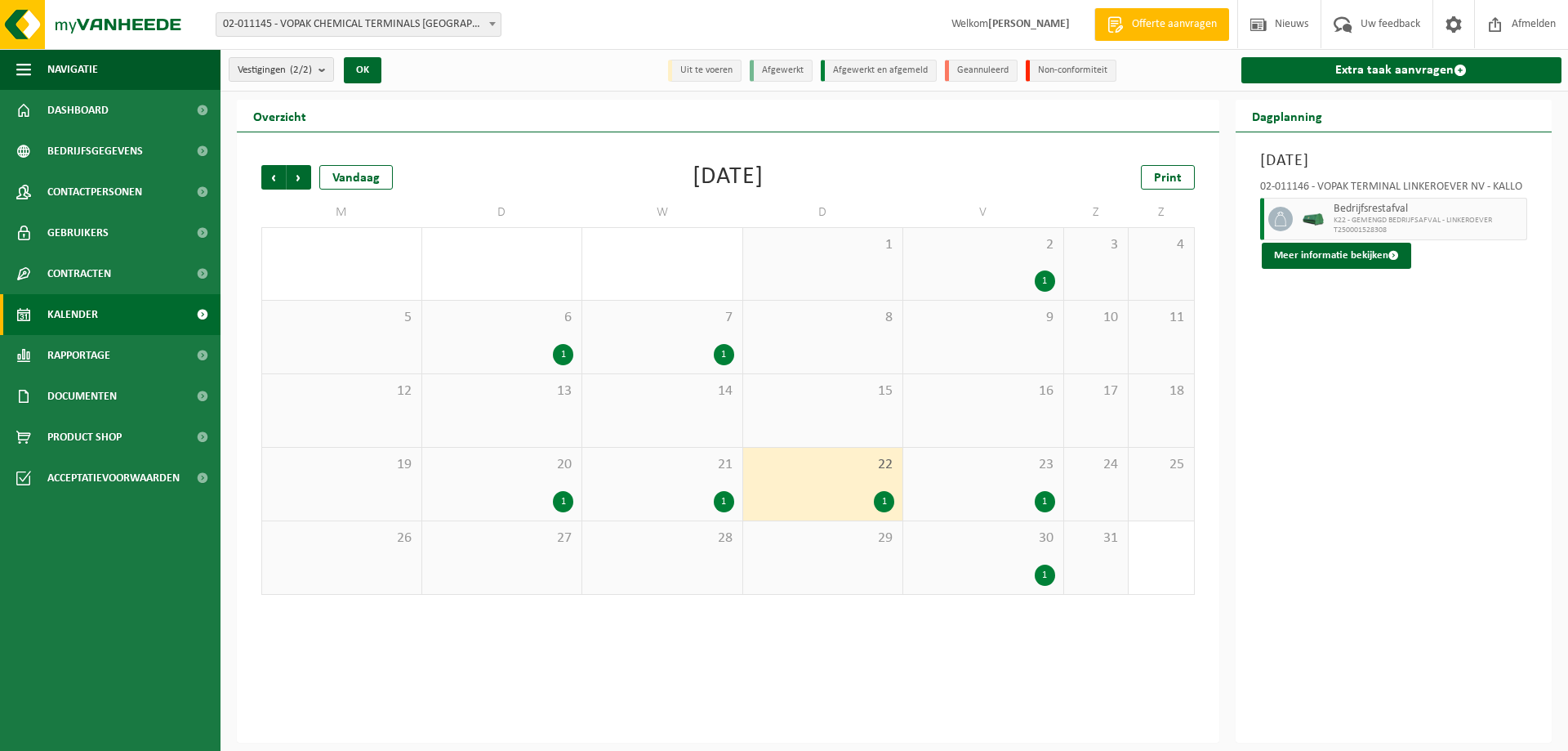
click at [997, 486] on div "23 1" at bounding box center [982, 484] width 160 height 73
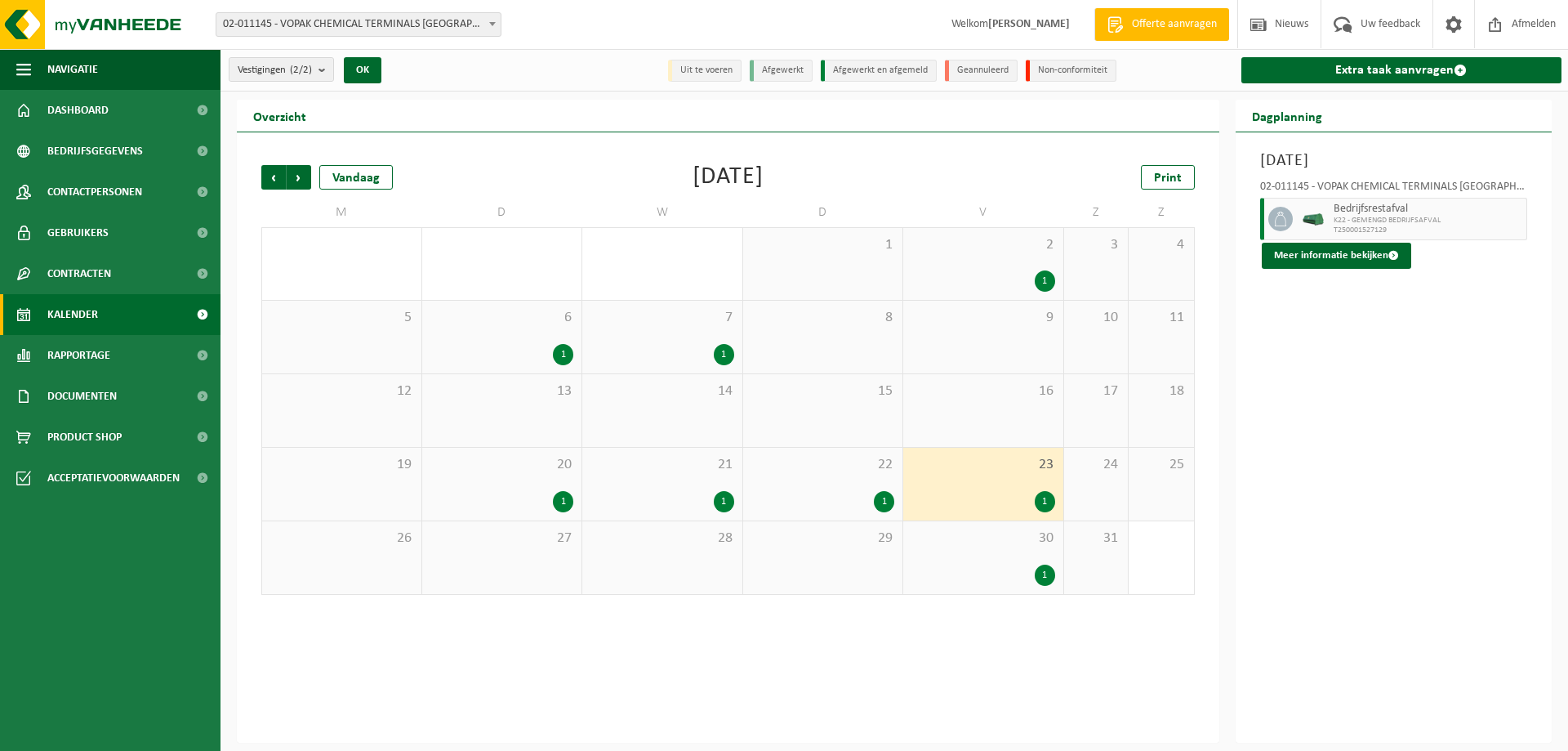
click at [687, 505] on div "1" at bounding box center [662, 502] width 143 height 21
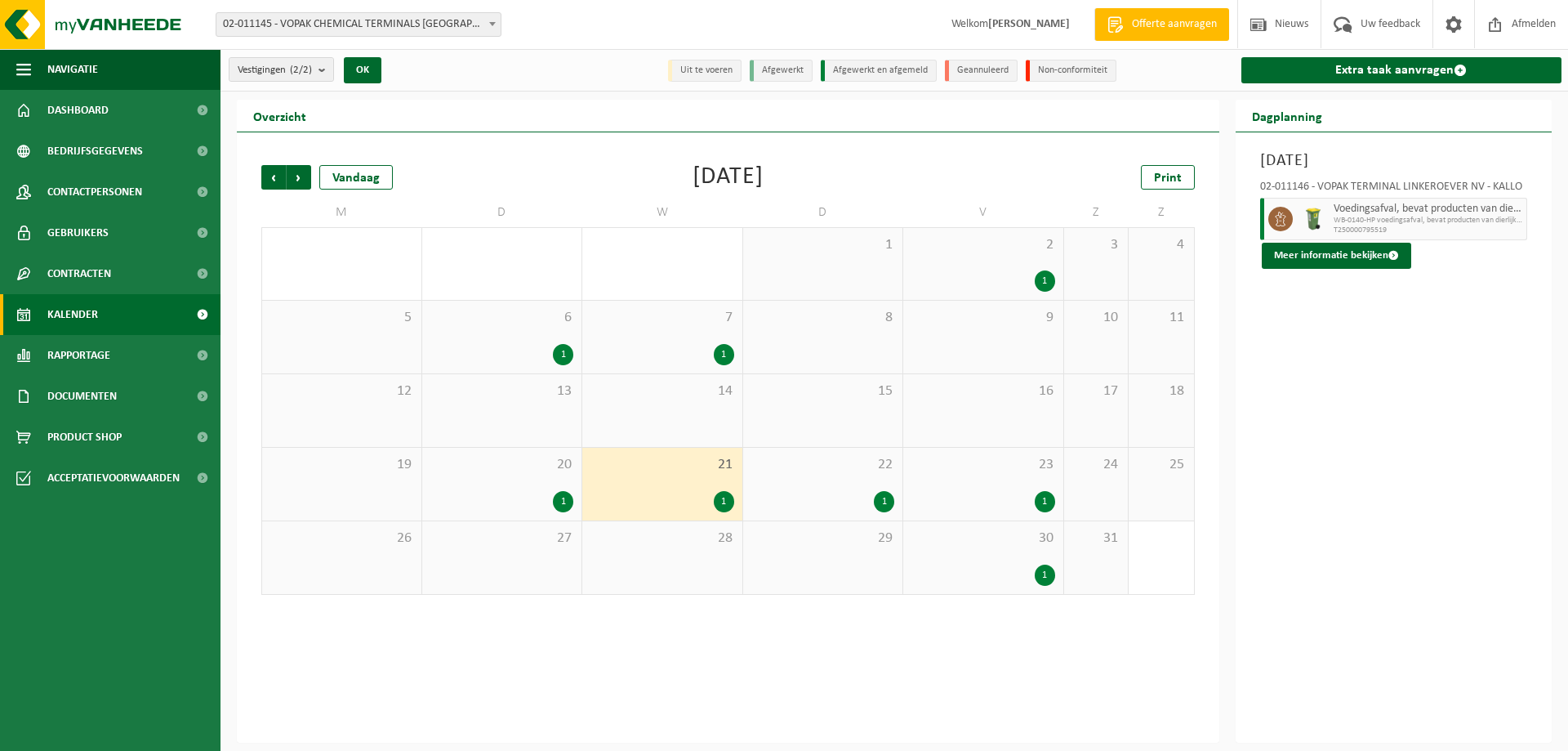
click at [512, 484] on div "20 1" at bounding box center [502, 484] width 160 height 73
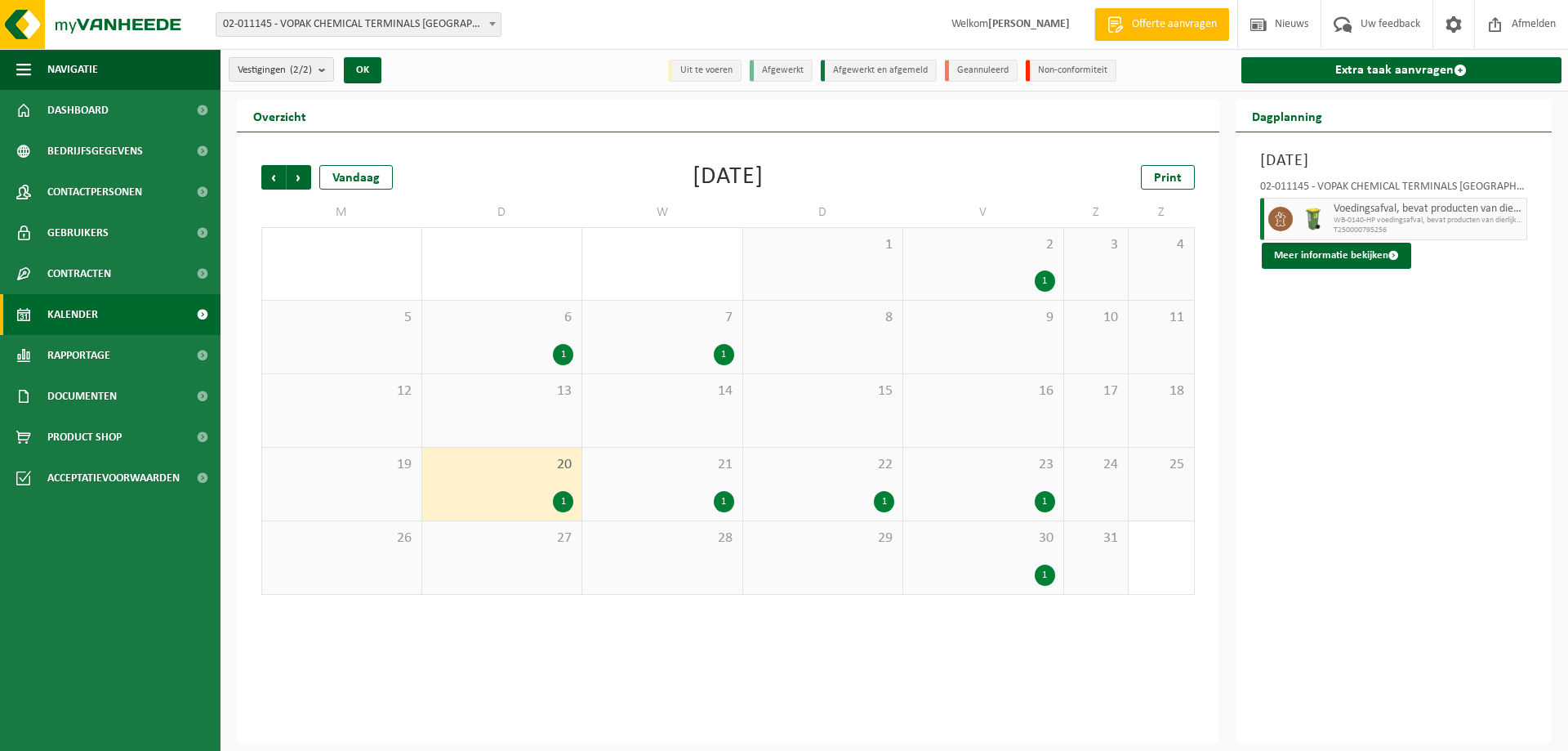
click at [963, 259] on div "2 1" at bounding box center [982, 264] width 160 height 72
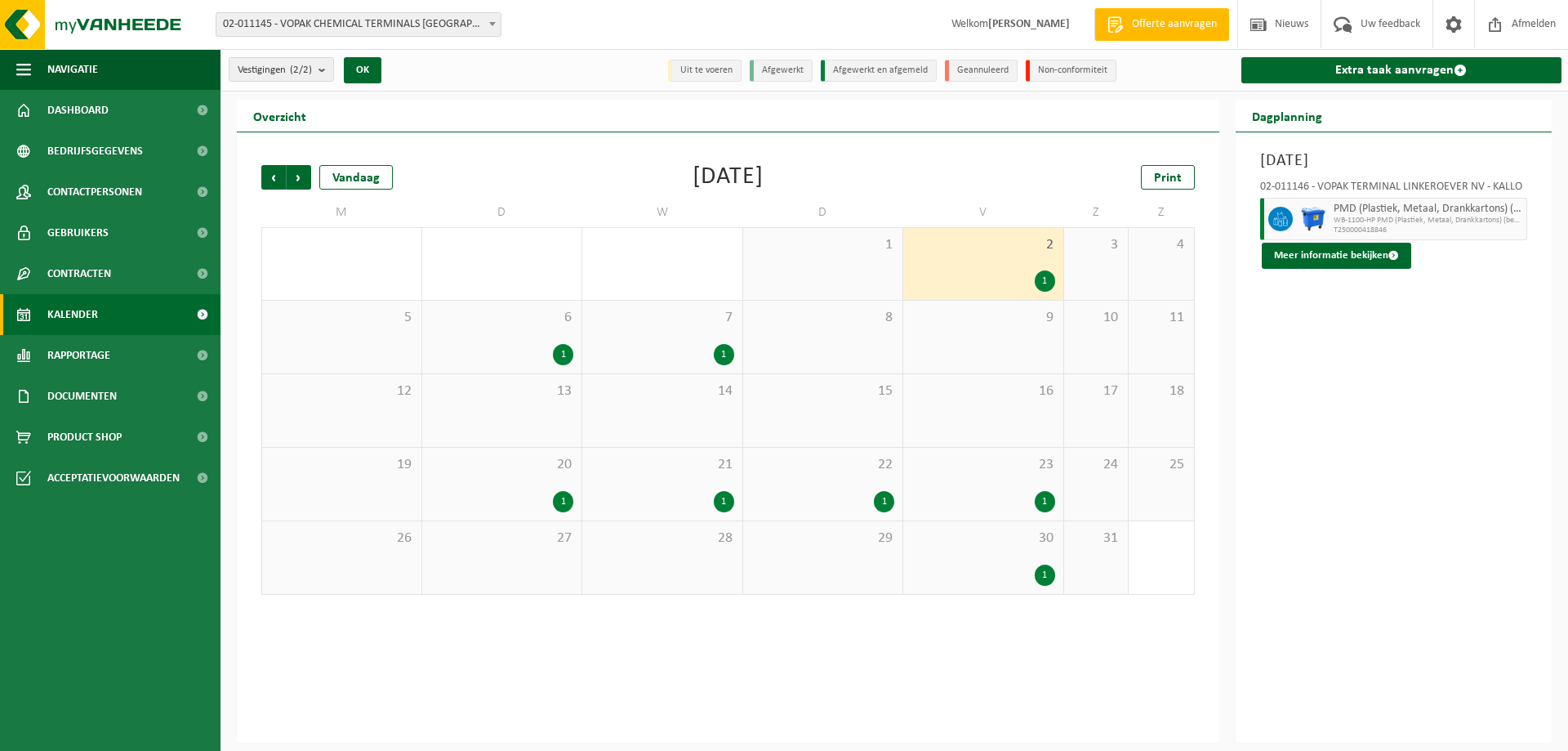
click at [981, 492] on div "1" at bounding box center [983, 502] width 143 height 21
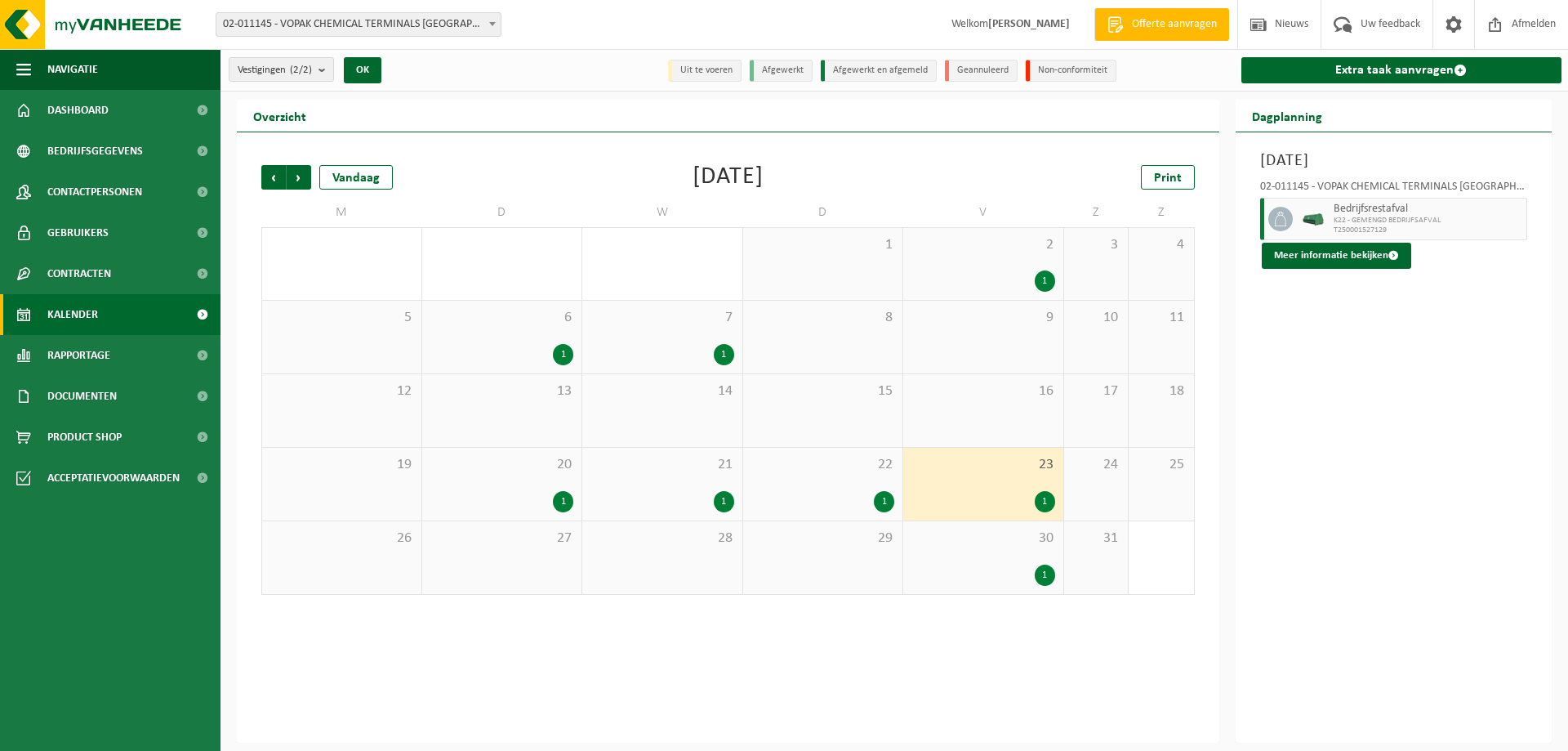
click at [988, 548] on div "30 1" at bounding box center [982, 557] width 160 height 73
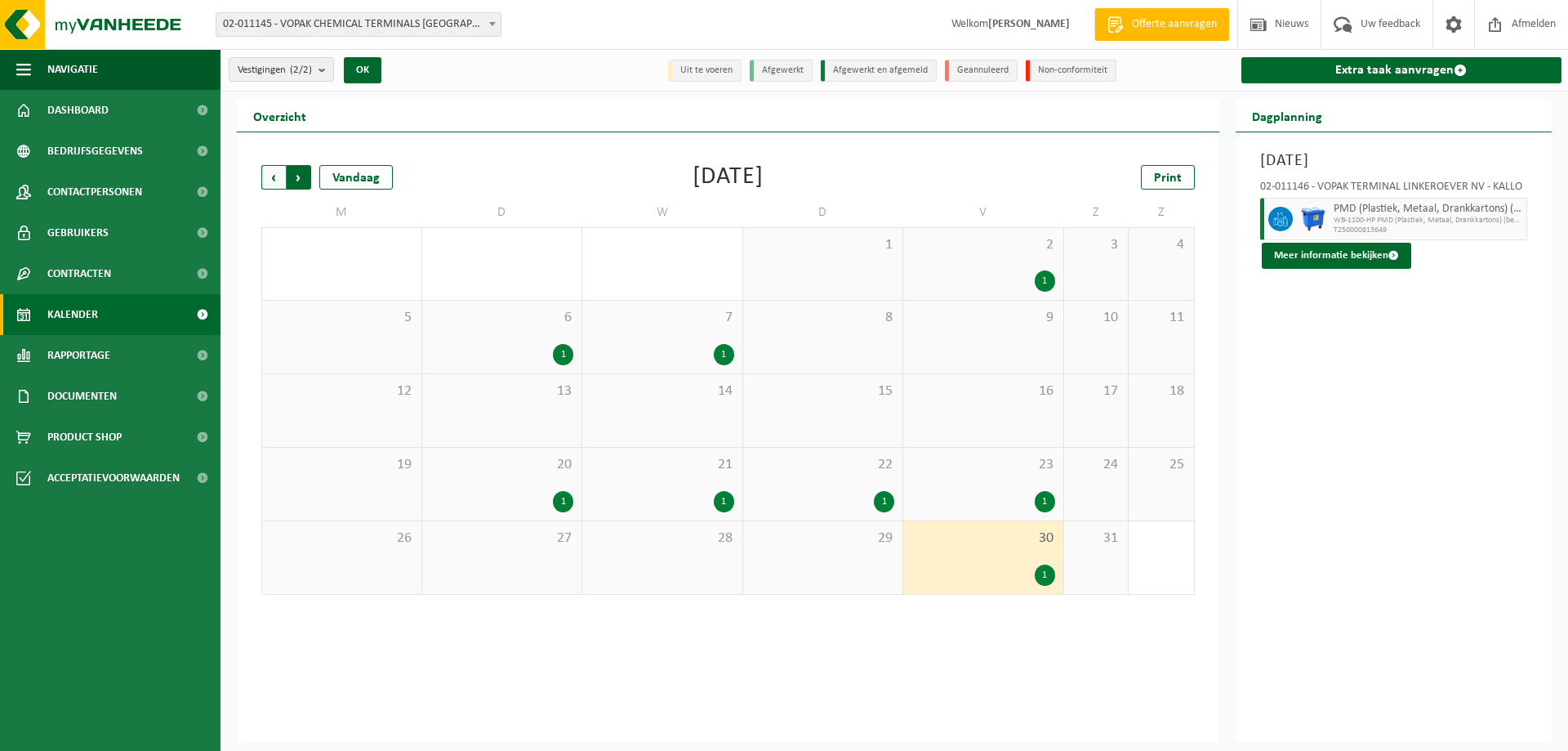
click at [267, 177] on span "Vorige" at bounding box center [273, 176] width 24 height 24
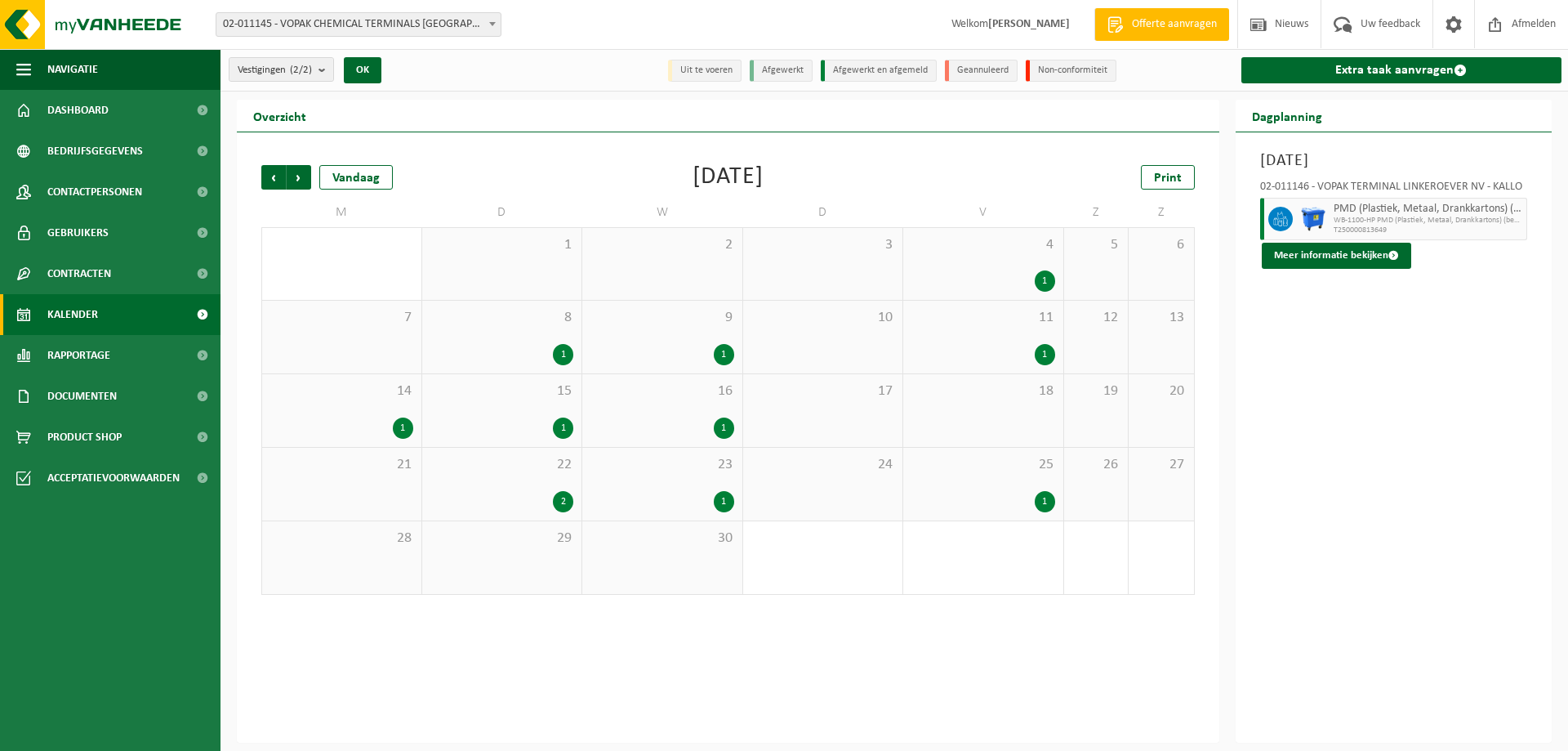
click at [951, 510] on div "1" at bounding box center [983, 502] width 143 height 21
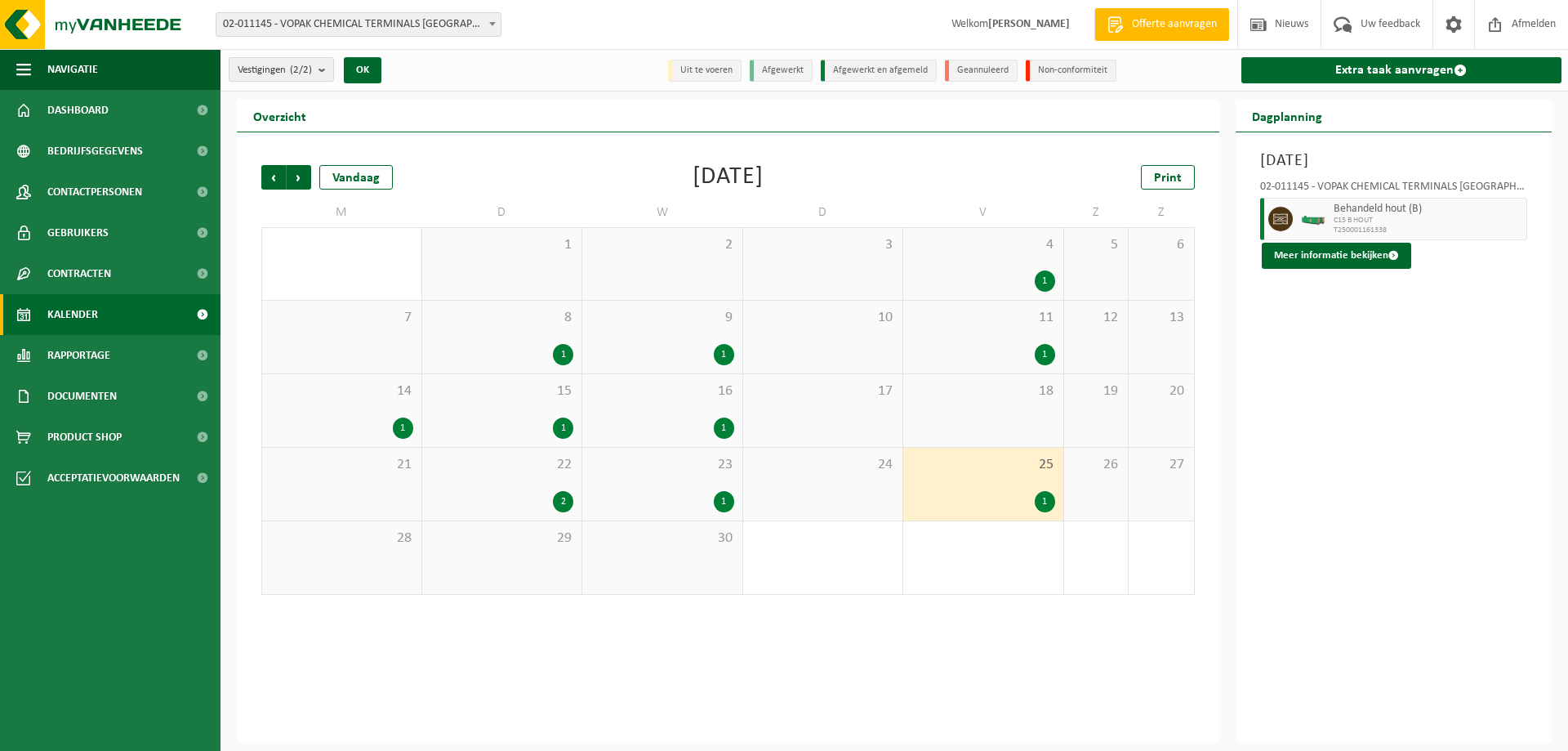
click at [976, 325] on span "11" at bounding box center [983, 318] width 143 height 18
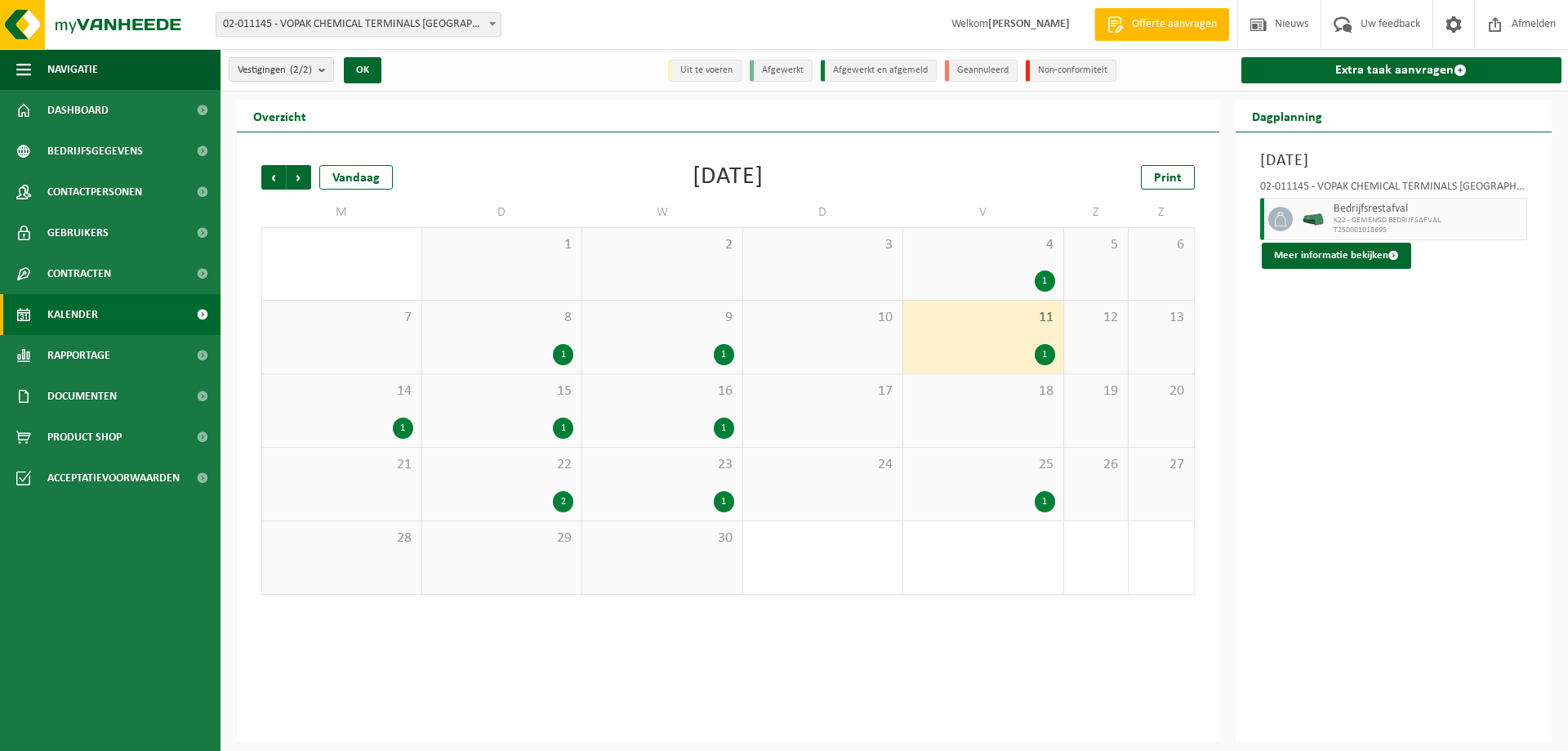
click at [668, 479] on div "23 1" at bounding box center [661, 484] width 160 height 73
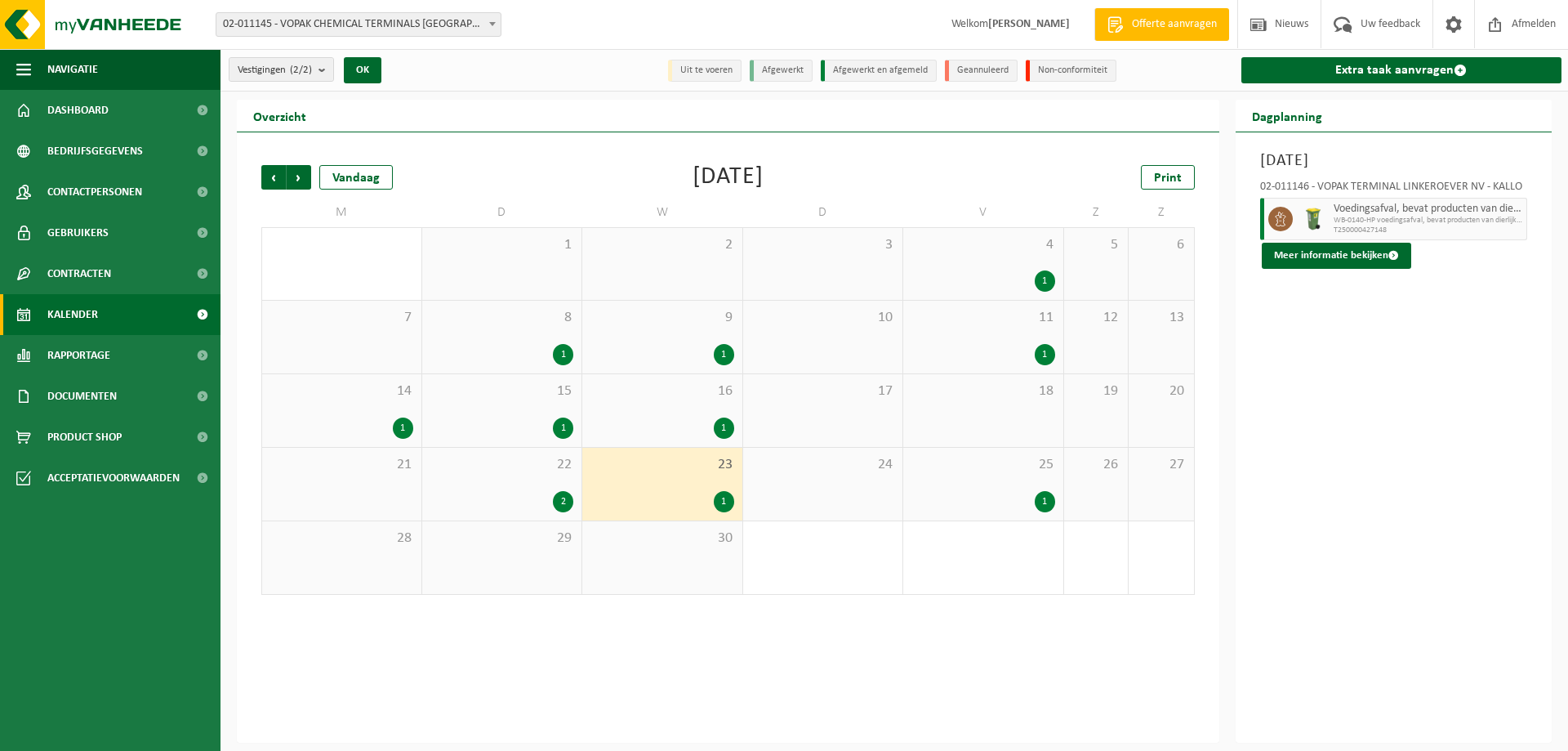
click at [418, 481] on div "21" at bounding box center [342, 484] width 159 height 73
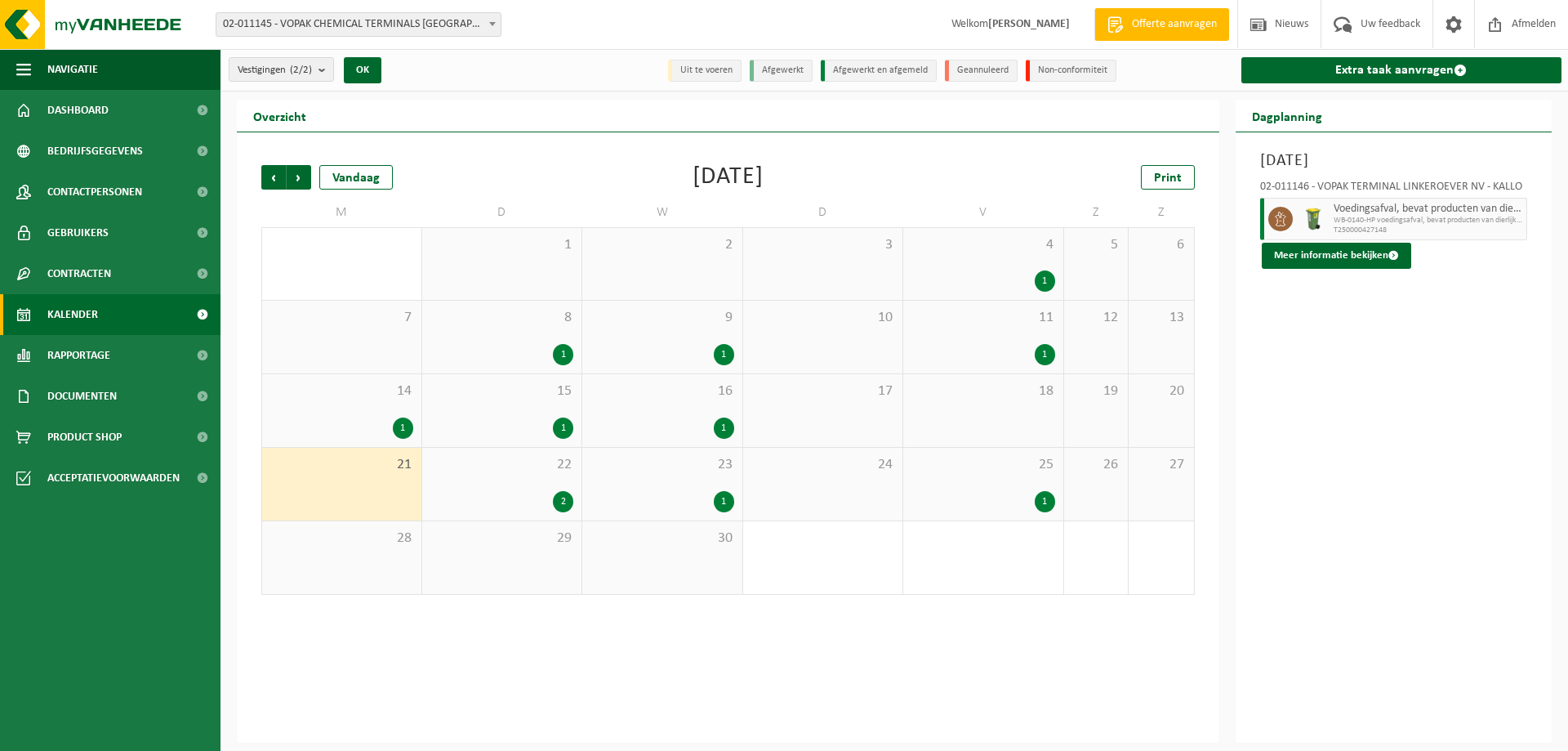
click at [471, 482] on div "22 2" at bounding box center [502, 484] width 160 height 73
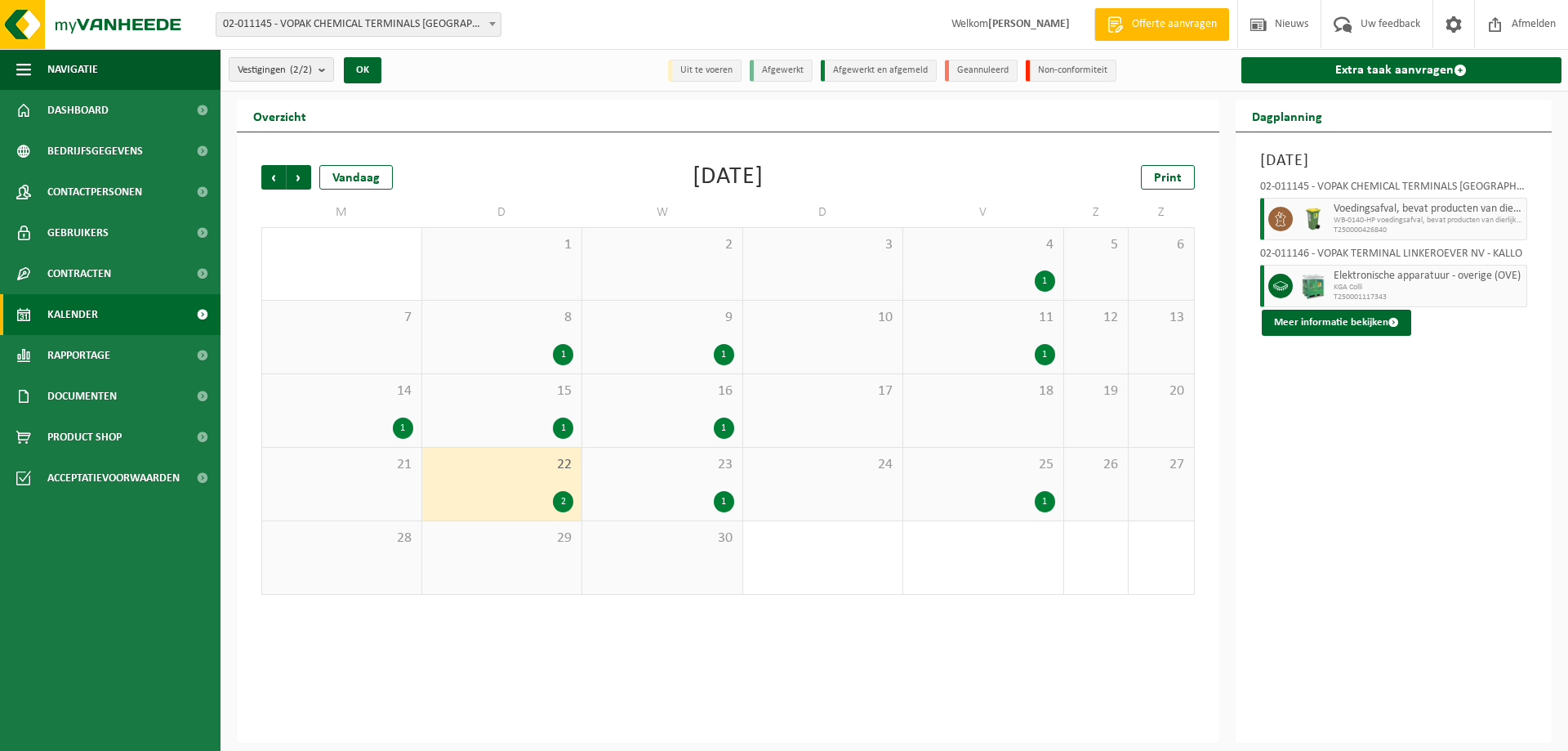
click at [467, 408] on div "15 1" at bounding box center [502, 410] width 160 height 73
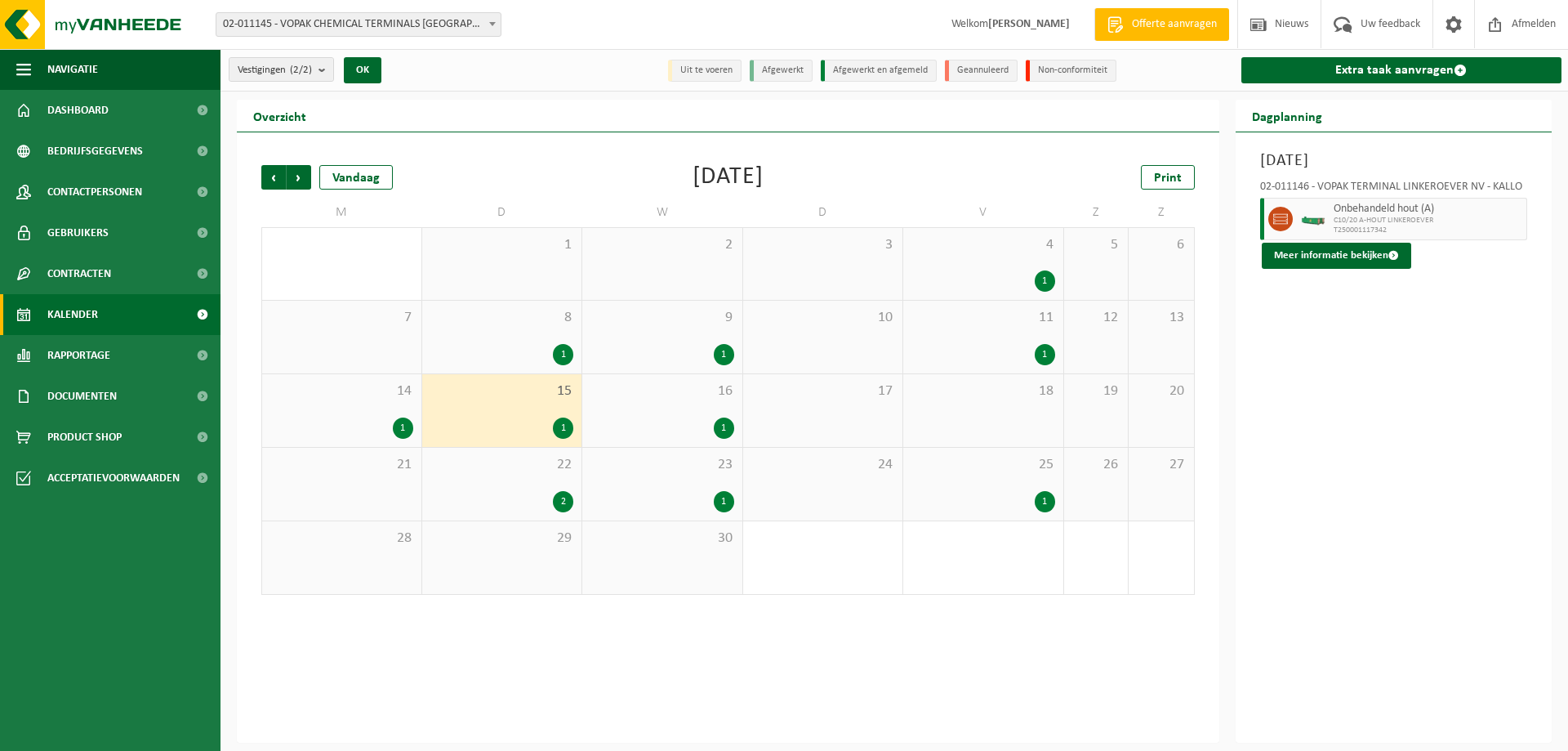
click at [349, 409] on div "14 1" at bounding box center [342, 410] width 159 height 73
